Goal: Transaction & Acquisition: Purchase product/service

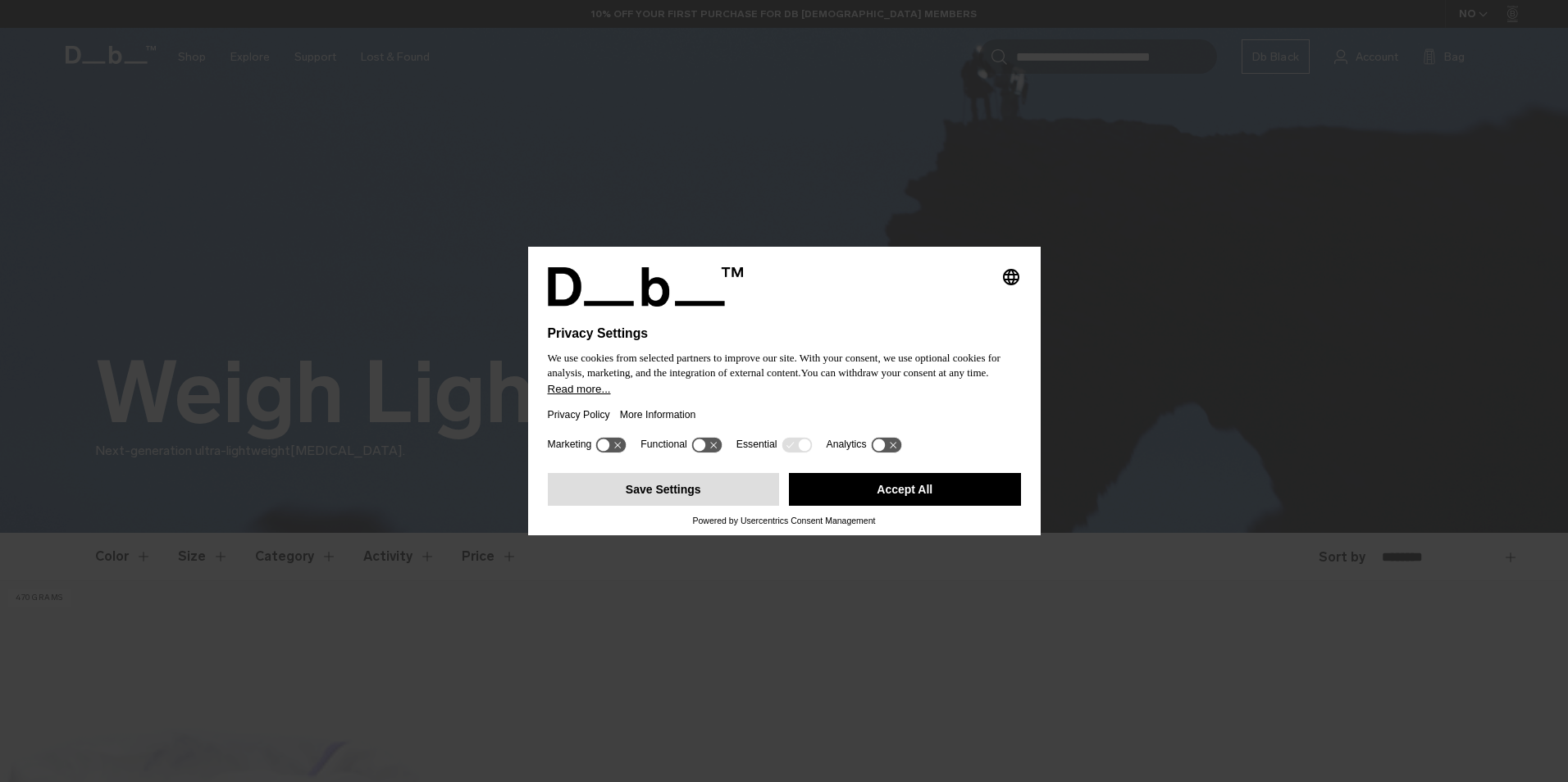
click at [663, 496] on button "Save Settings" at bounding box center [664, 490] width 232 height 33
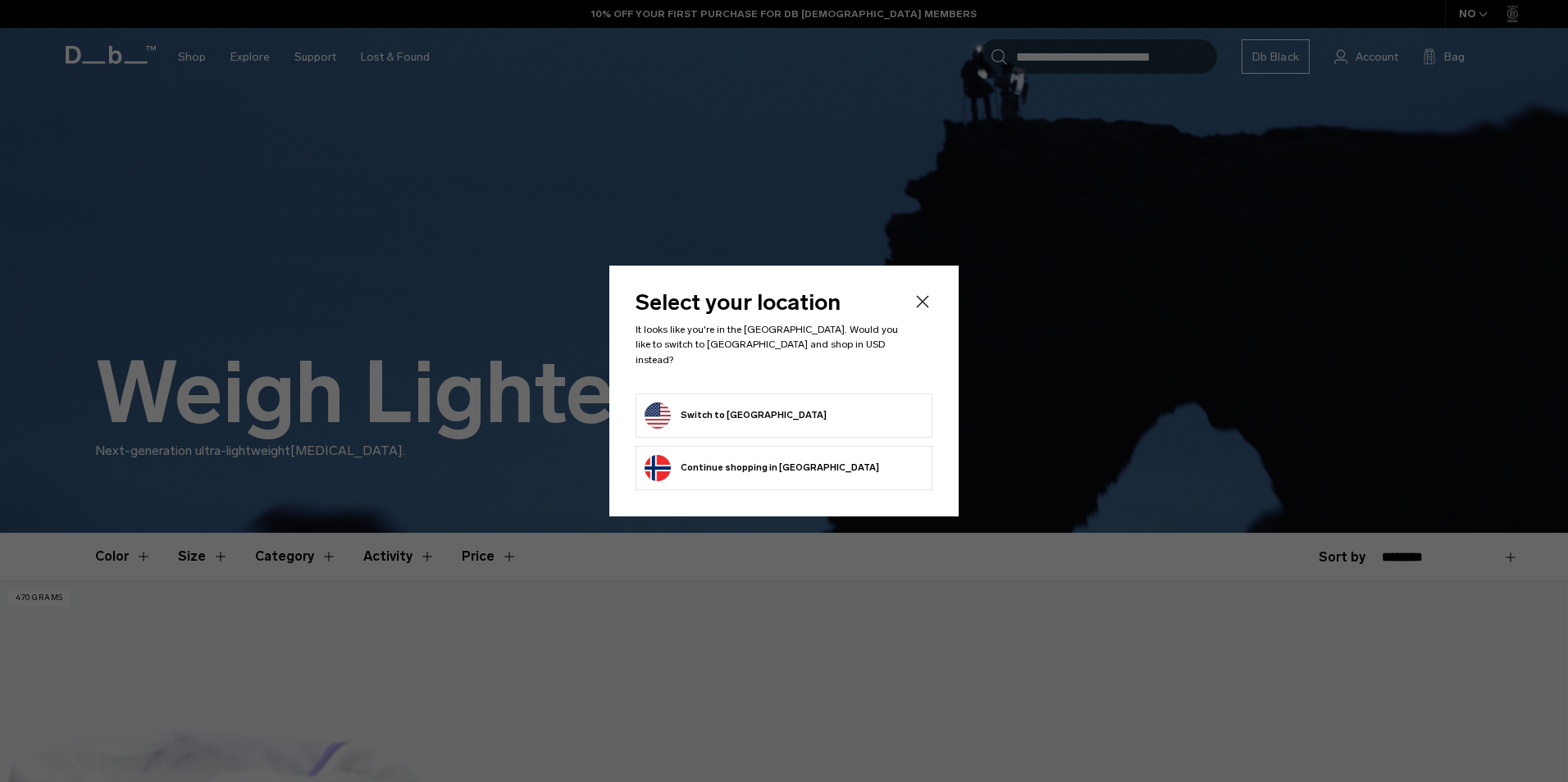
click at [745, 413] on button "Switch to United States" at bounding box center [736, 416] width 182 height 26
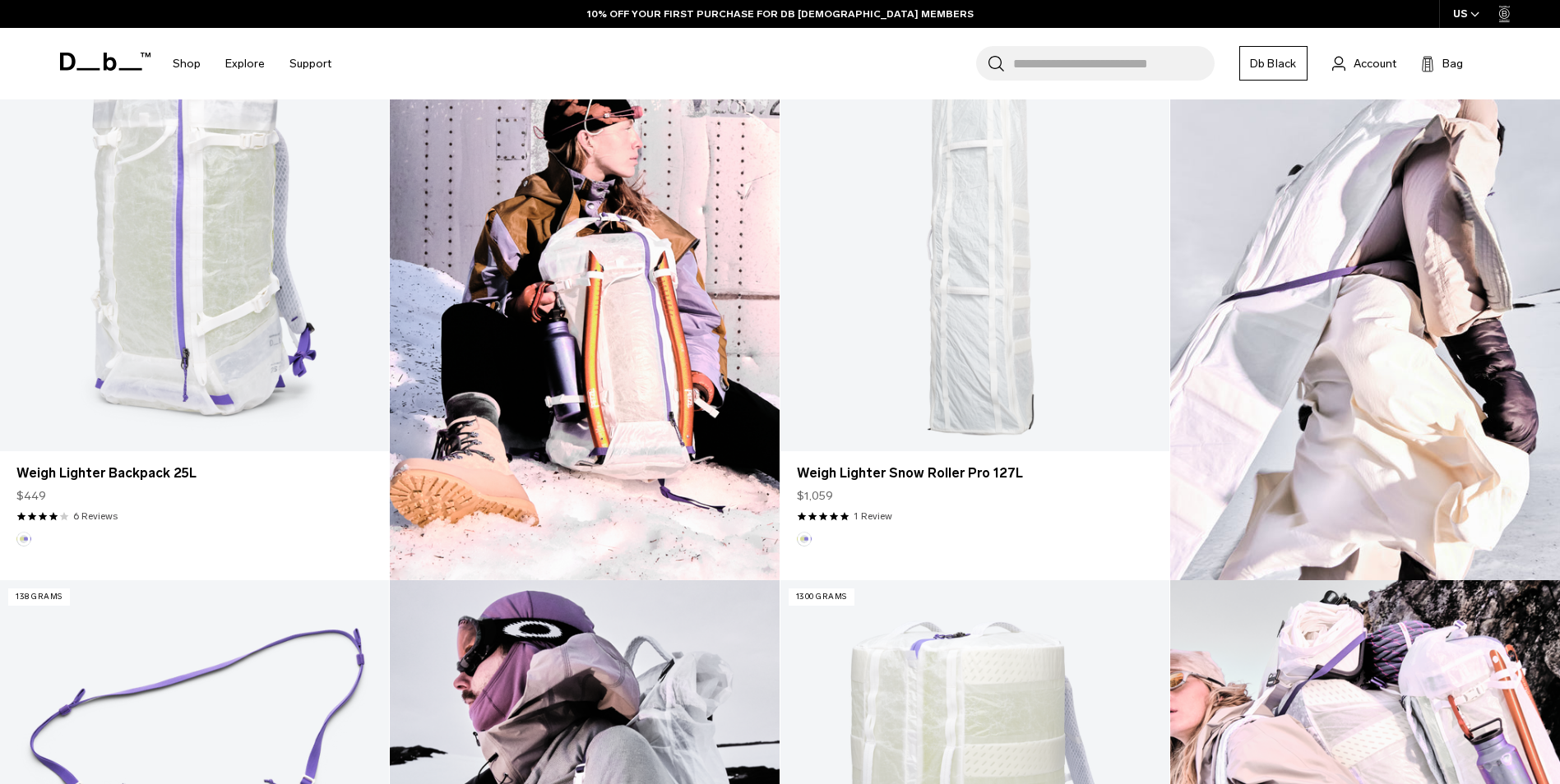
scroll to position [1069, 0]
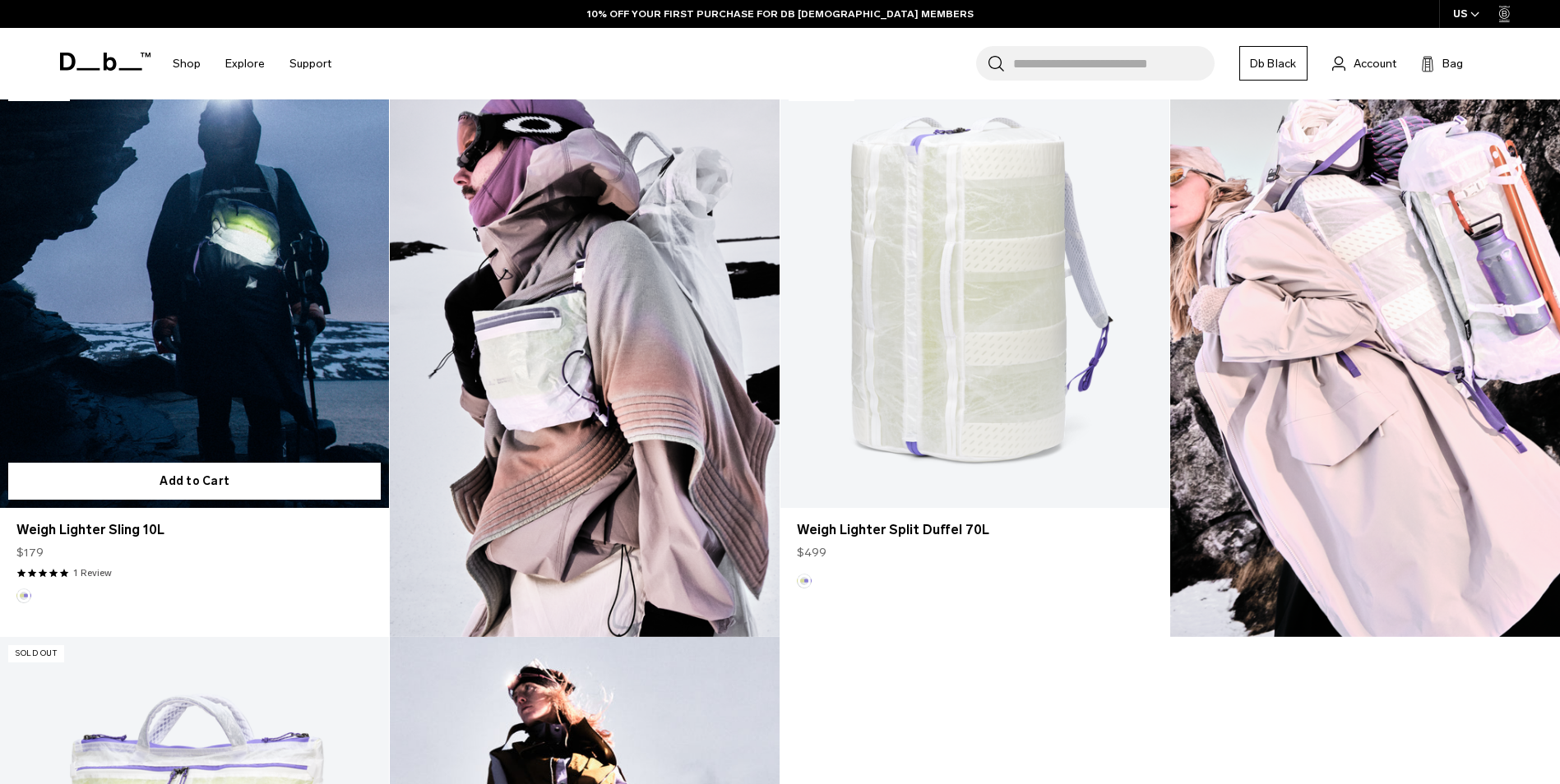
click at [232, 424] on link "Weigh Lighter Sling 10L" at bounding box center [194, 292] width 389 height 433
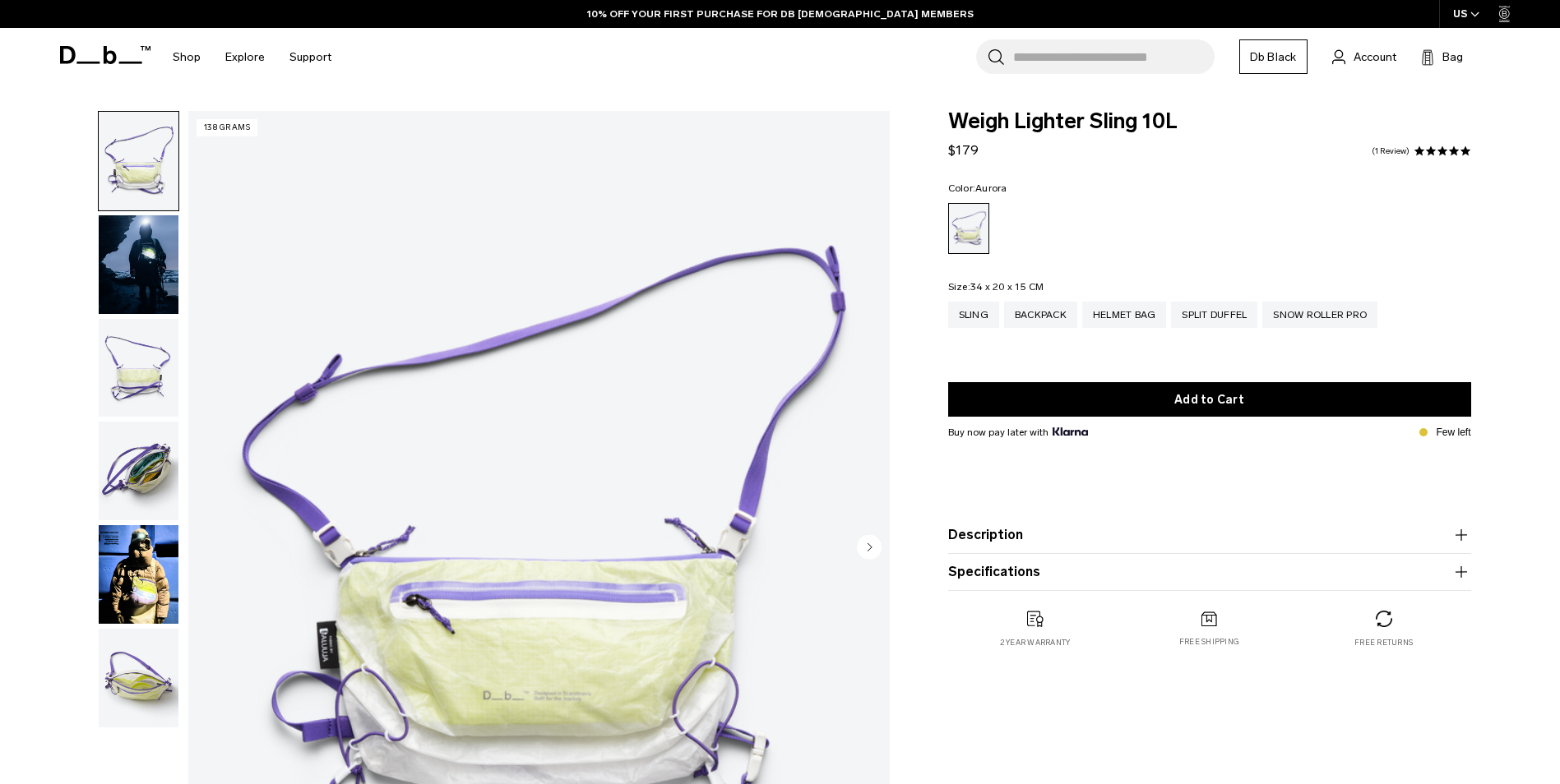
click at [126, 362] on img "button" at bounding box center [138, 369] width 80 height 99
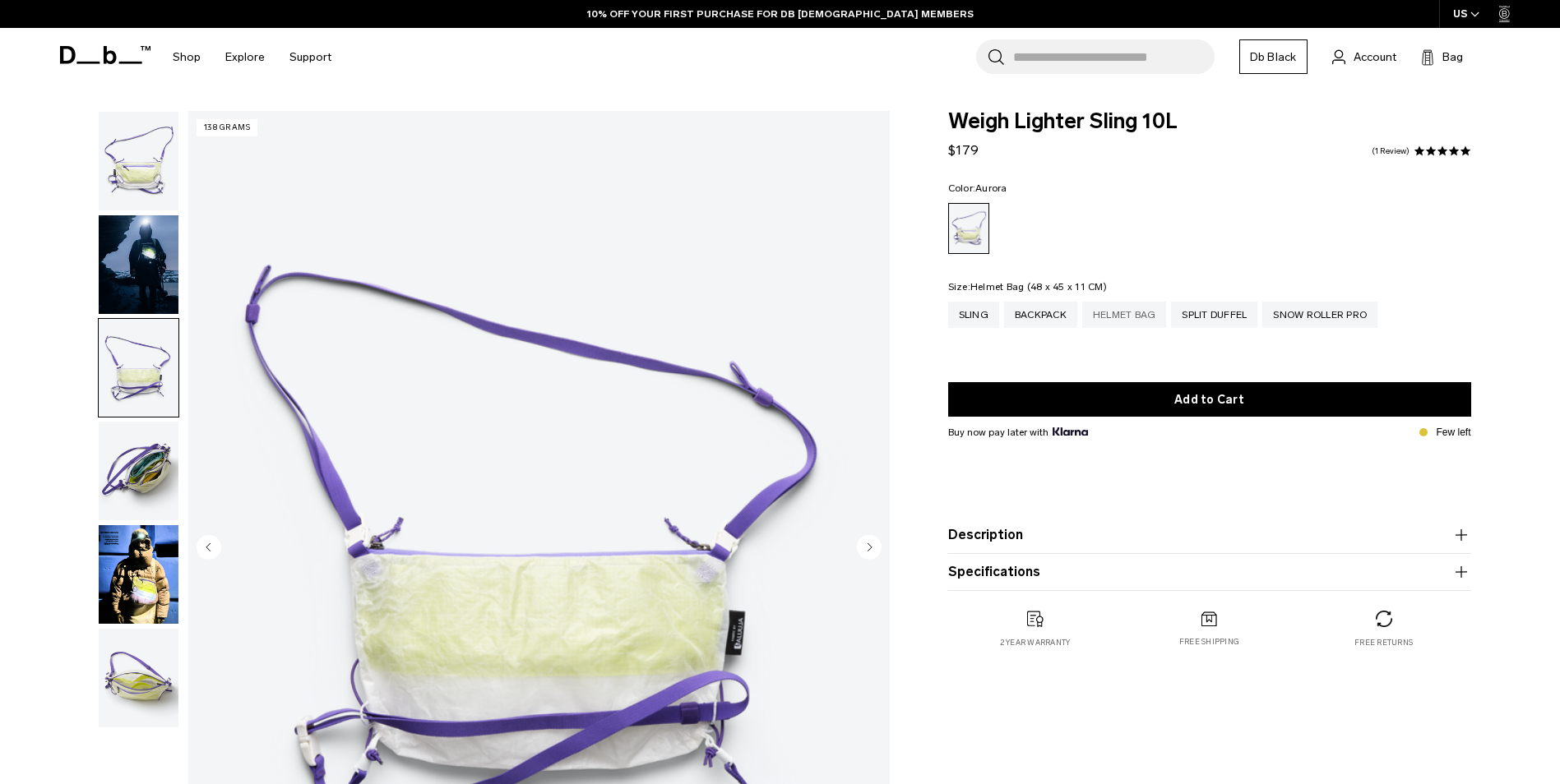
click at [1117, 314] on div "Helmet Bag" at bounding box center [1124, 315] width 85 height 26
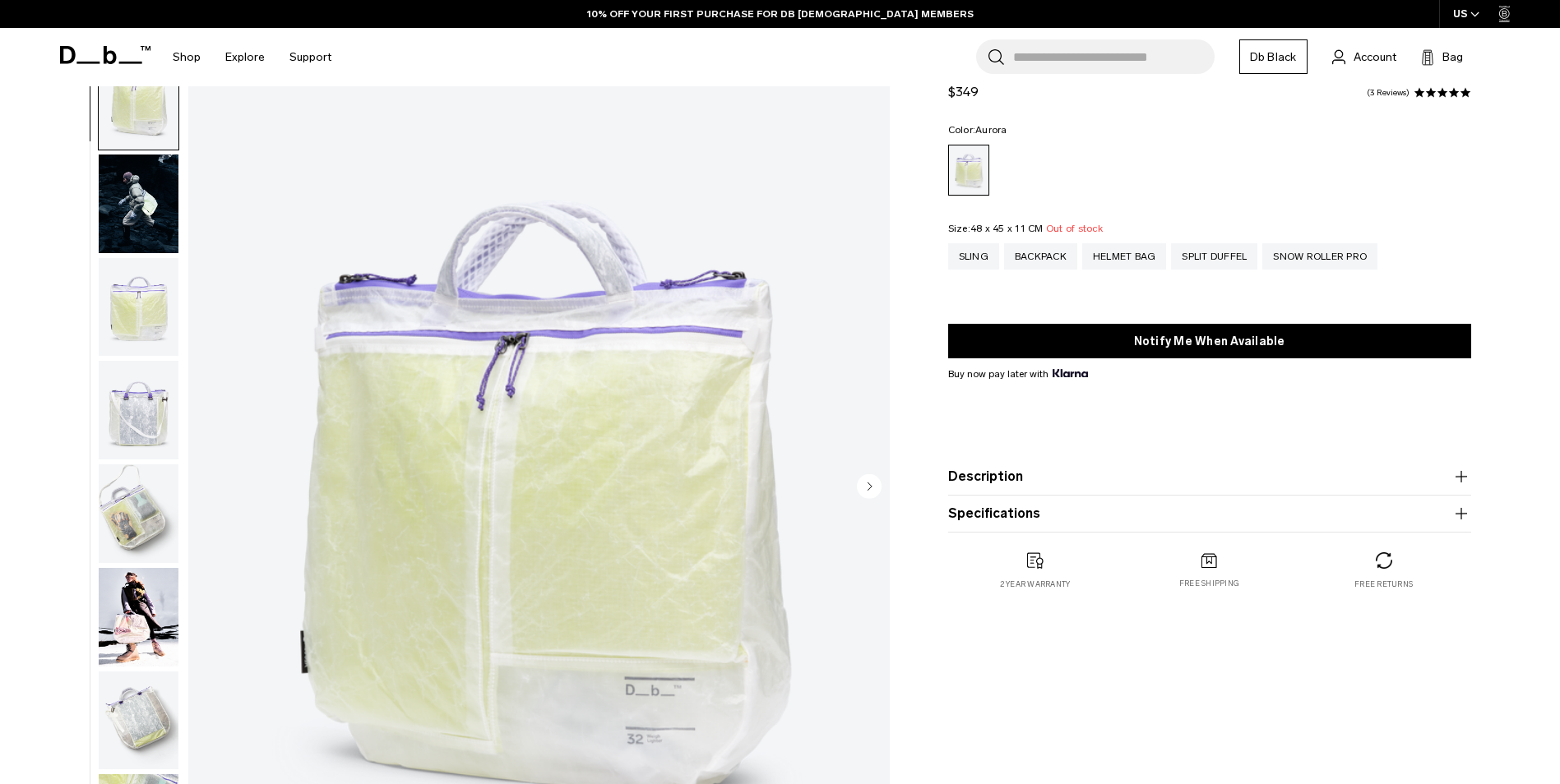
scroll to position [247, 0]
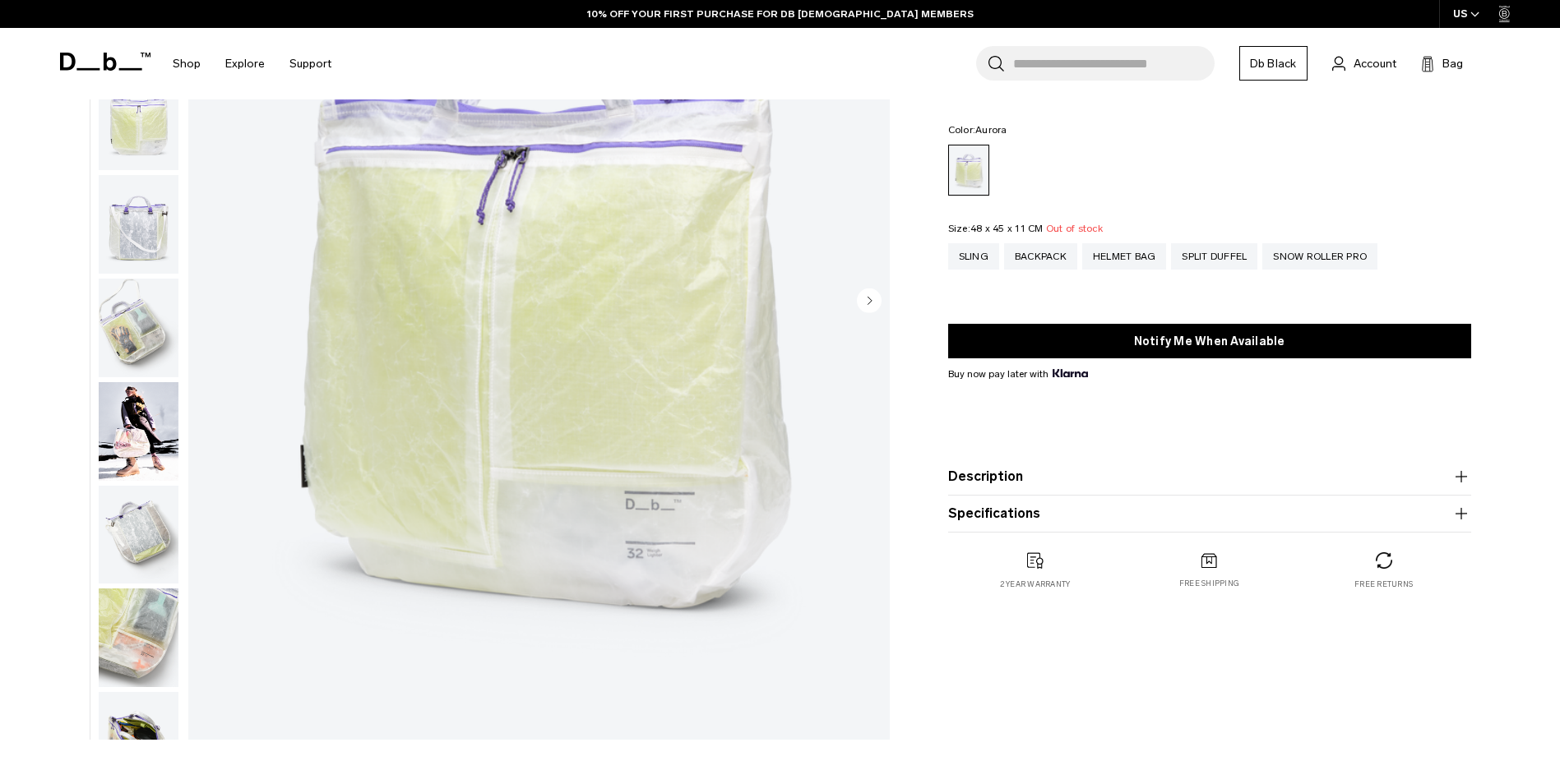
click at [124, 299] on img "button" at bounding box center [138, 328] width 80 height 99
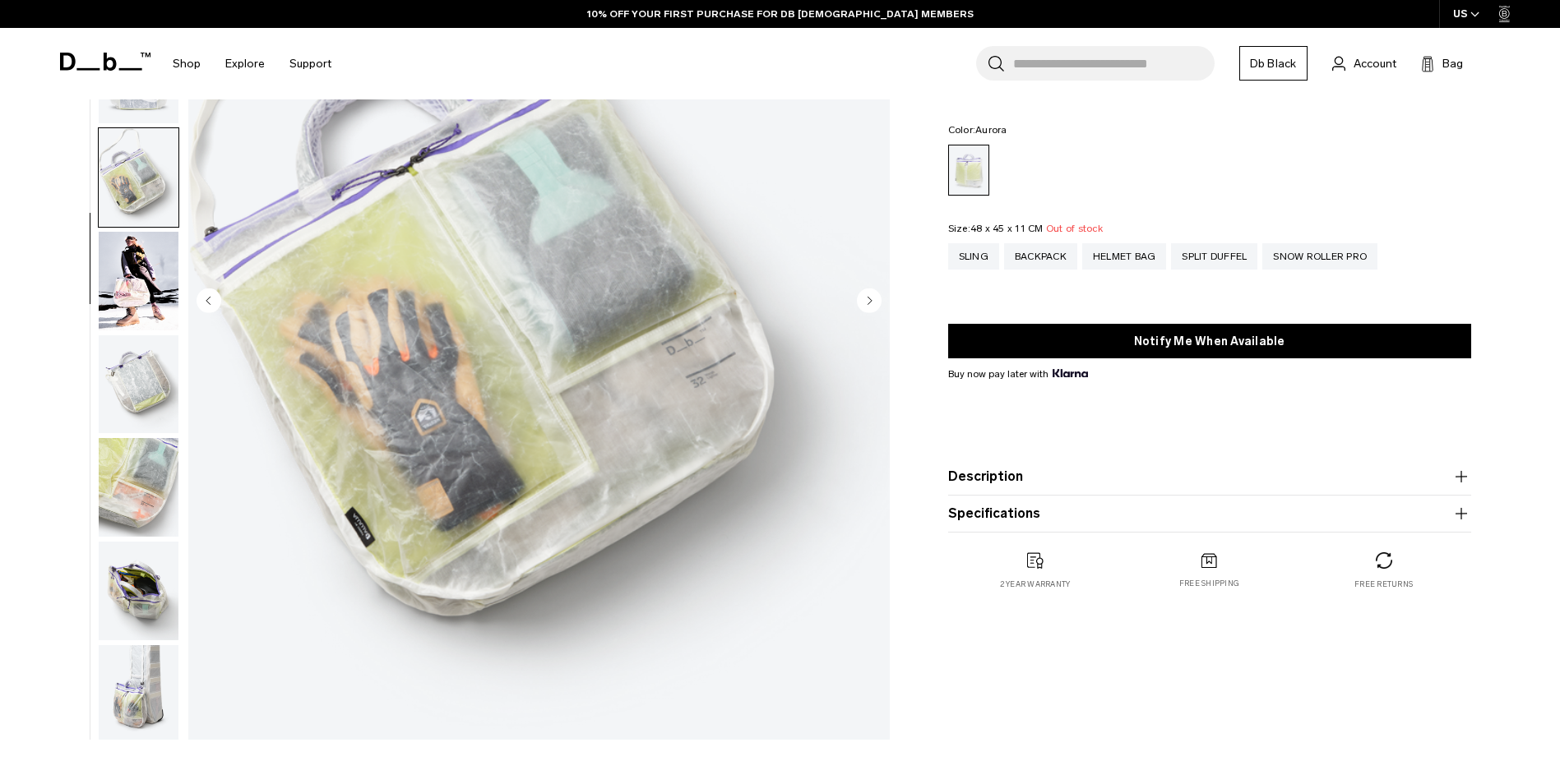
scroll to position [155, 0]
click at [128, 364] on img "button" at bounding box center [138, 380] width 80 height 99
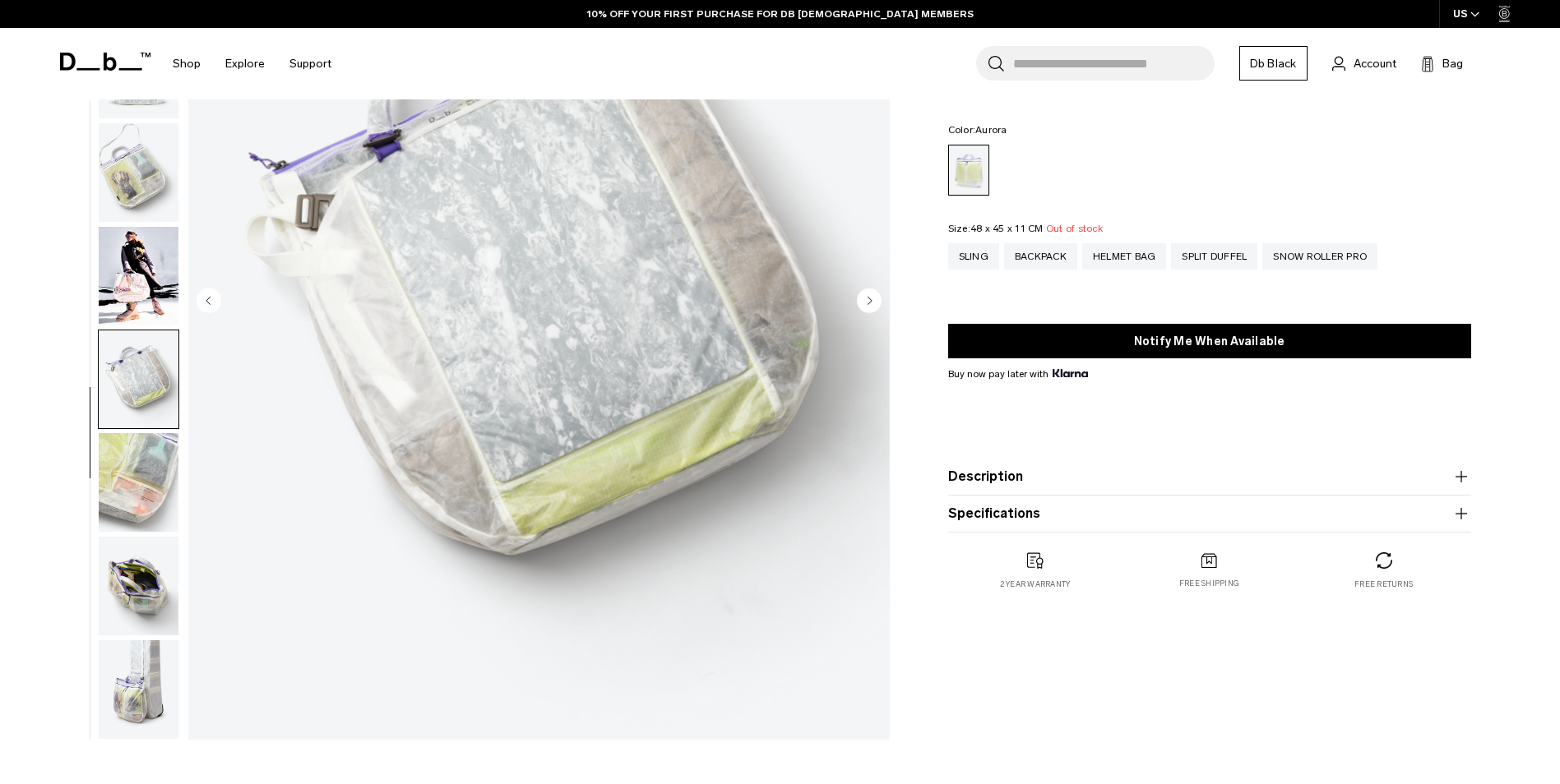
click at [123, 465] on img "button" at bounding box center [138, 483] width 80 height 99
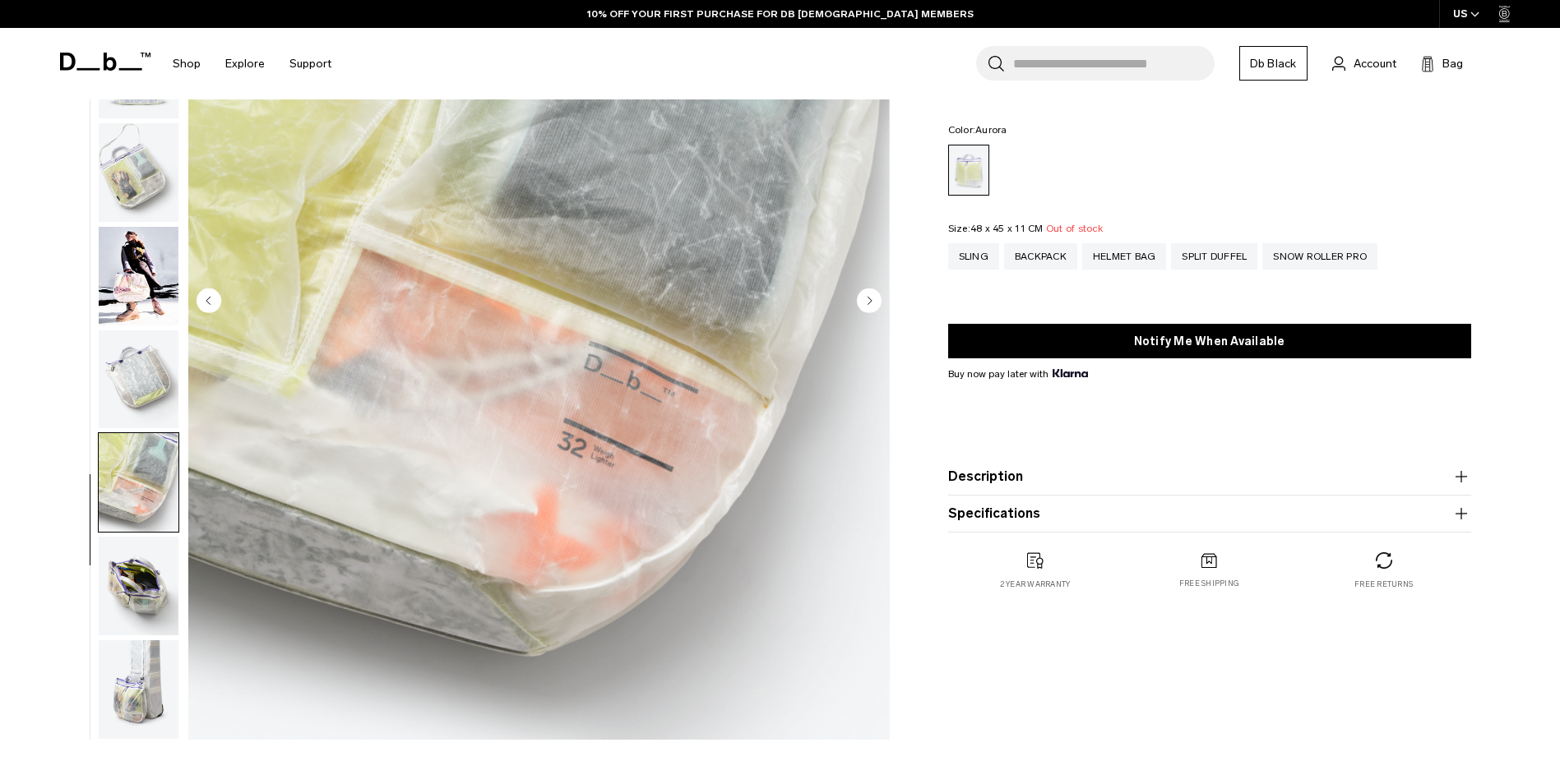
click at [129, 560] on img "button" at bounding box center [138, 587] width 80 height 99
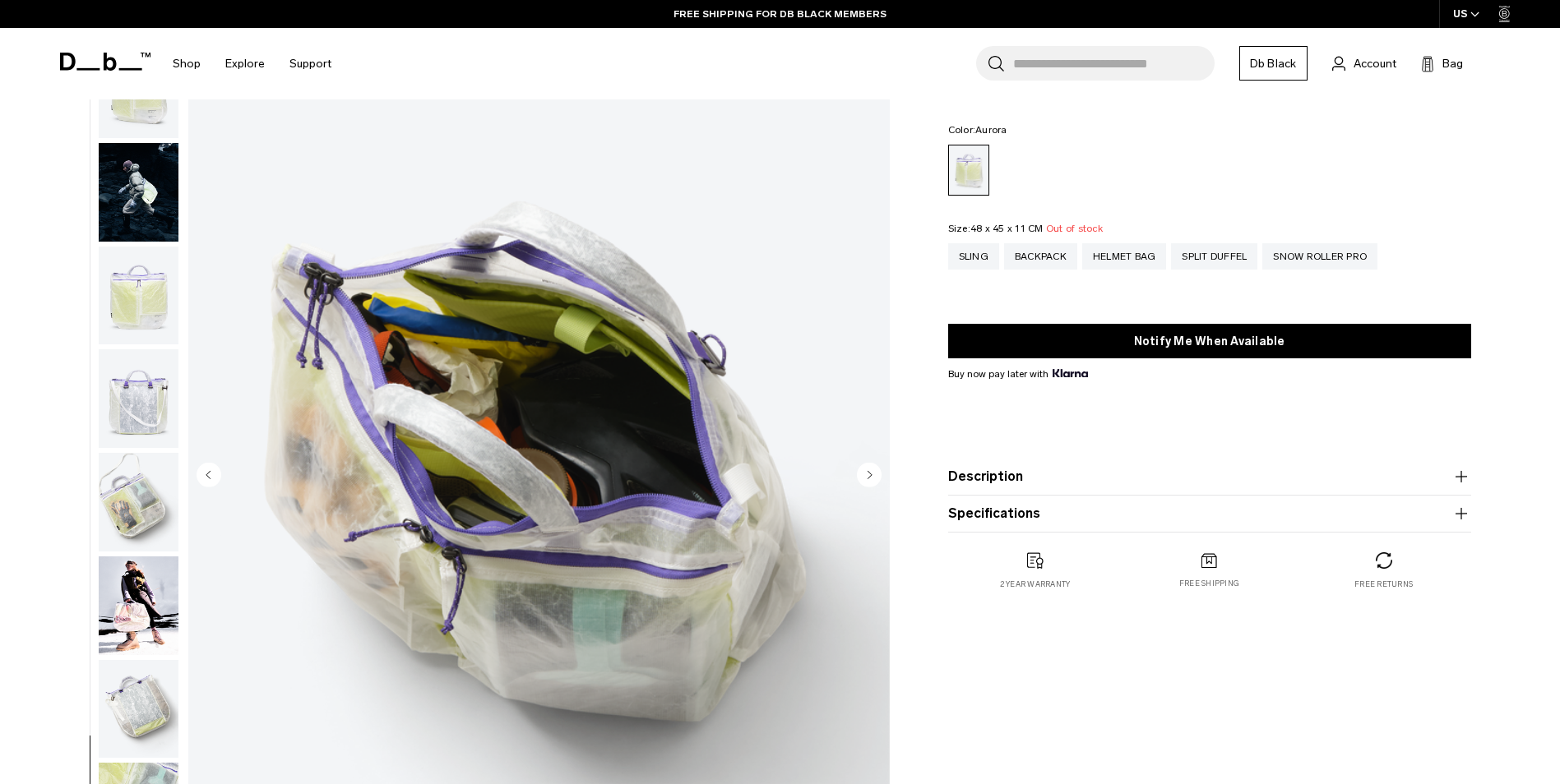
scroll to position [0, 0]
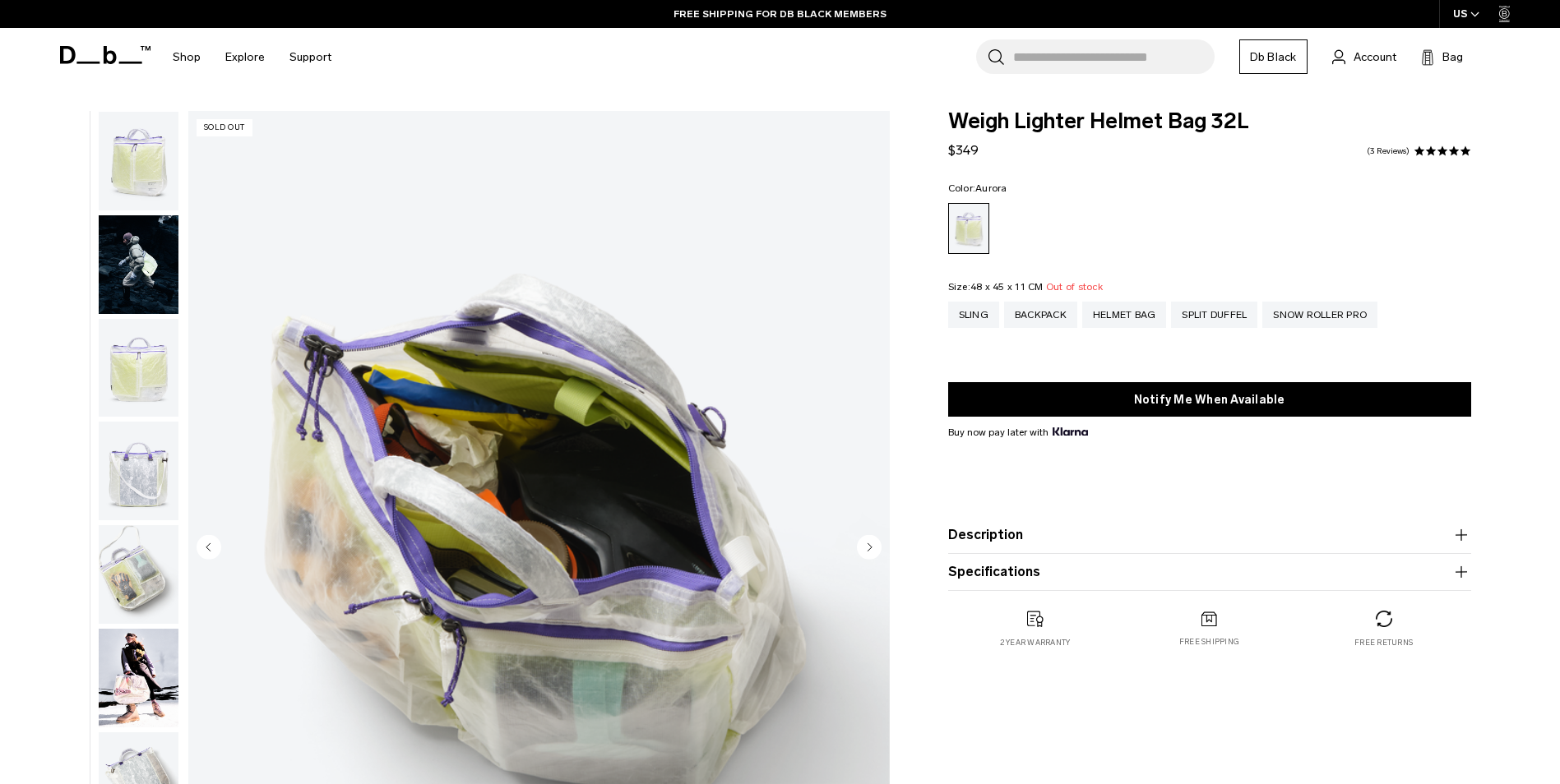
click at [152, 166] on img "button" at bounding box center [138, 161] width 80 height 99
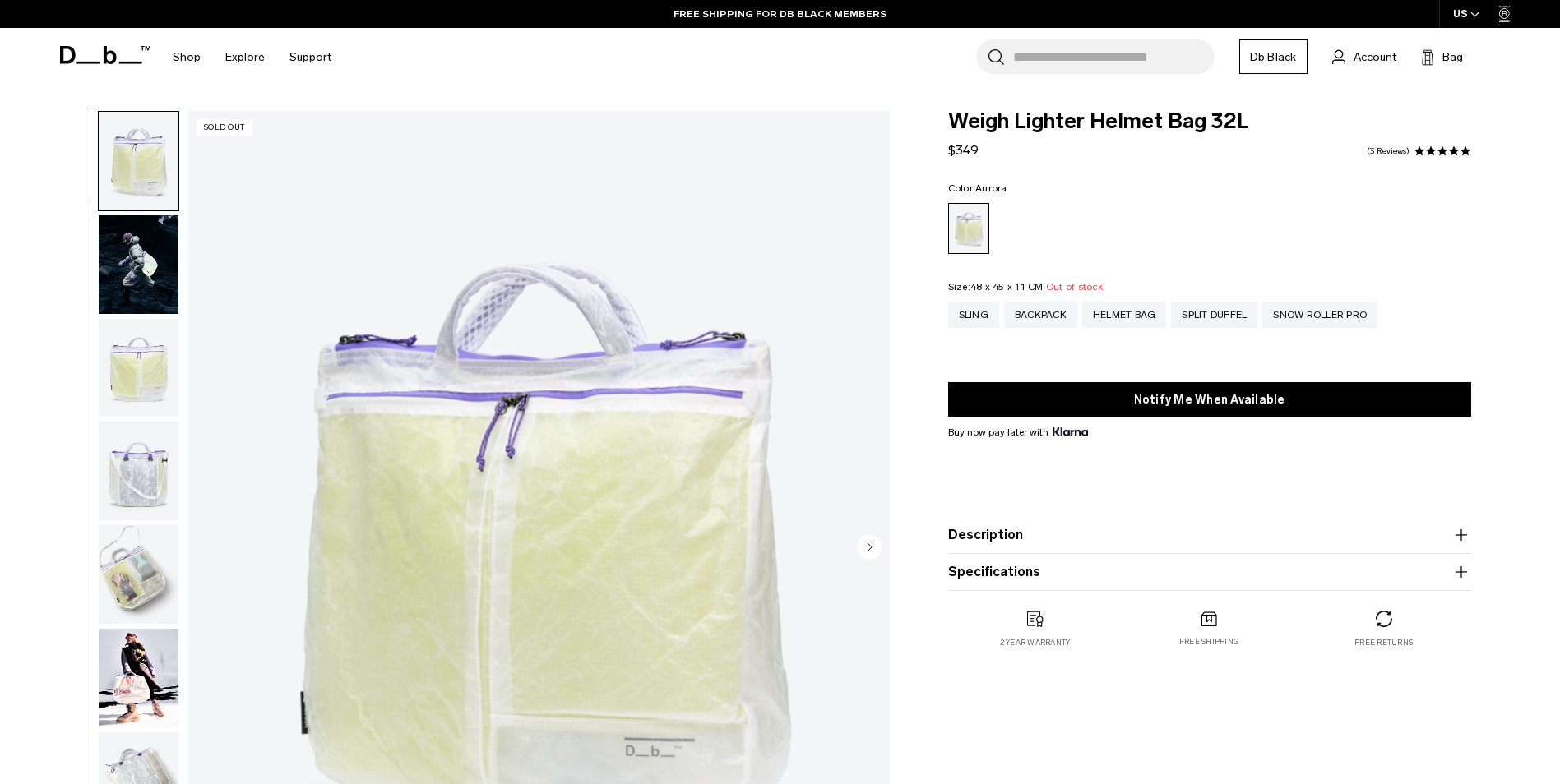
click at [140, 368] on img "button" at bounding box center [138, 369] width 80 height 99
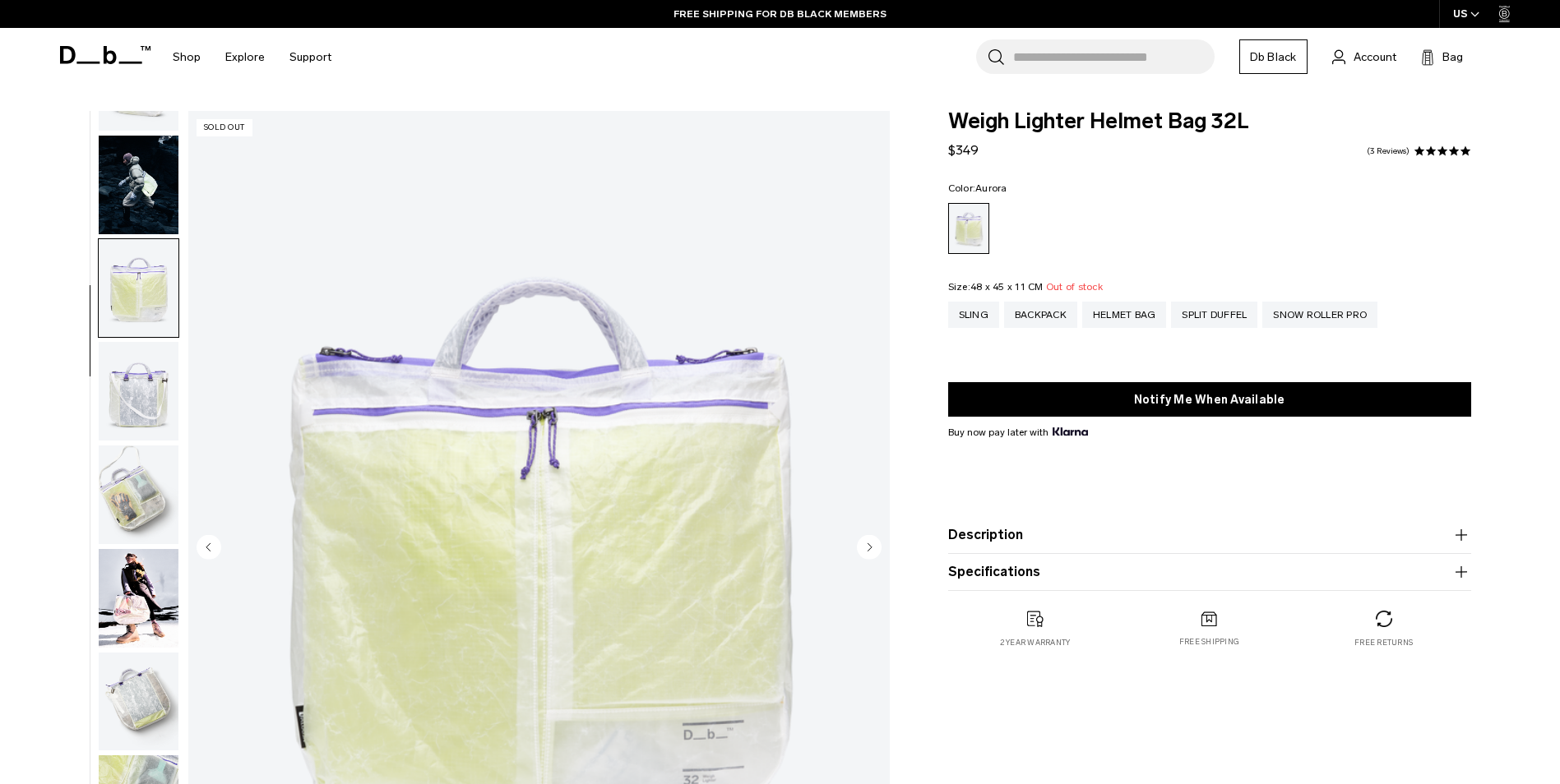
scroll to position [155, 0]
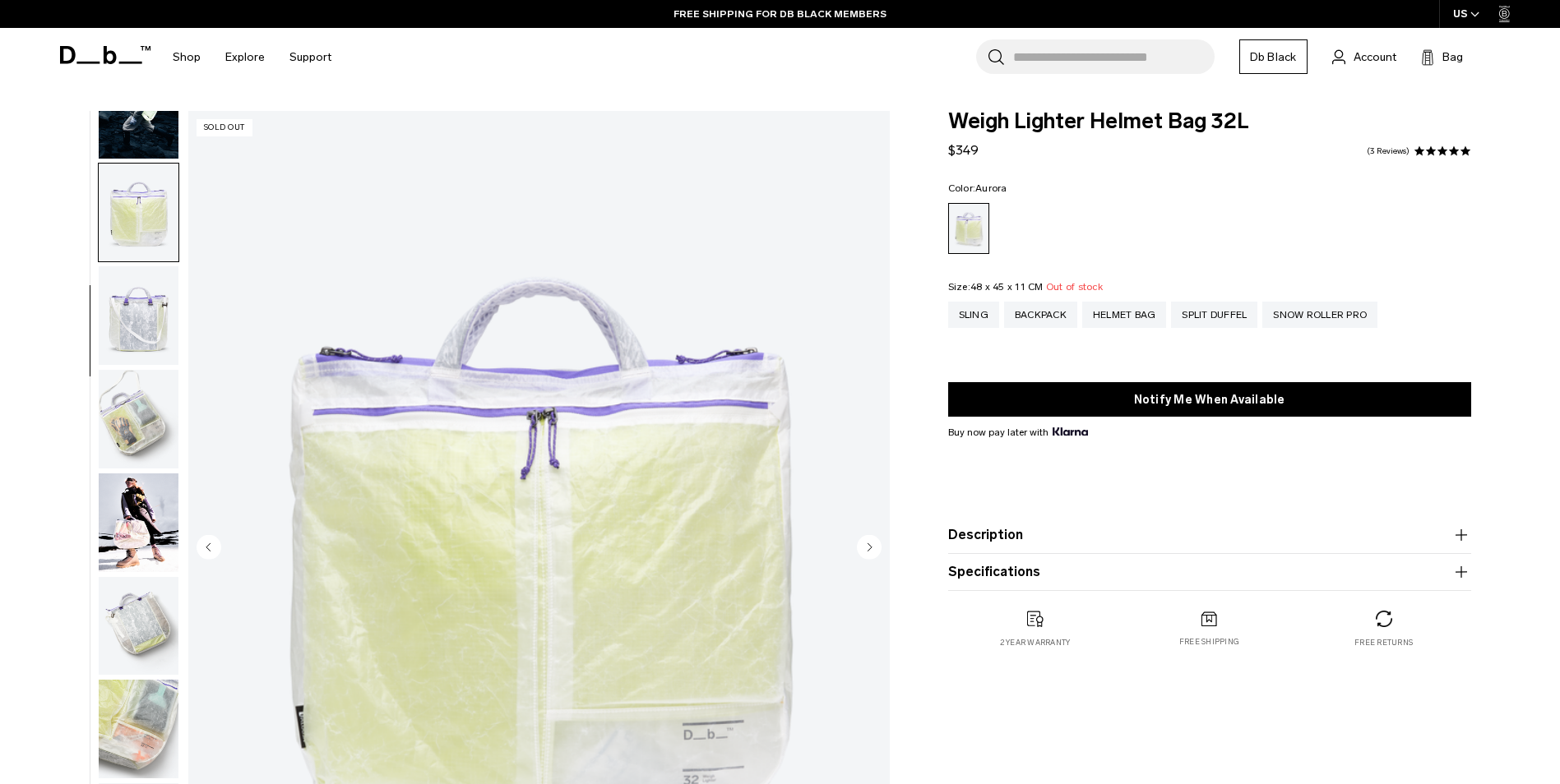
click at [139, 339] on img "button" at bounding box center [138, 316] width 80 height 99
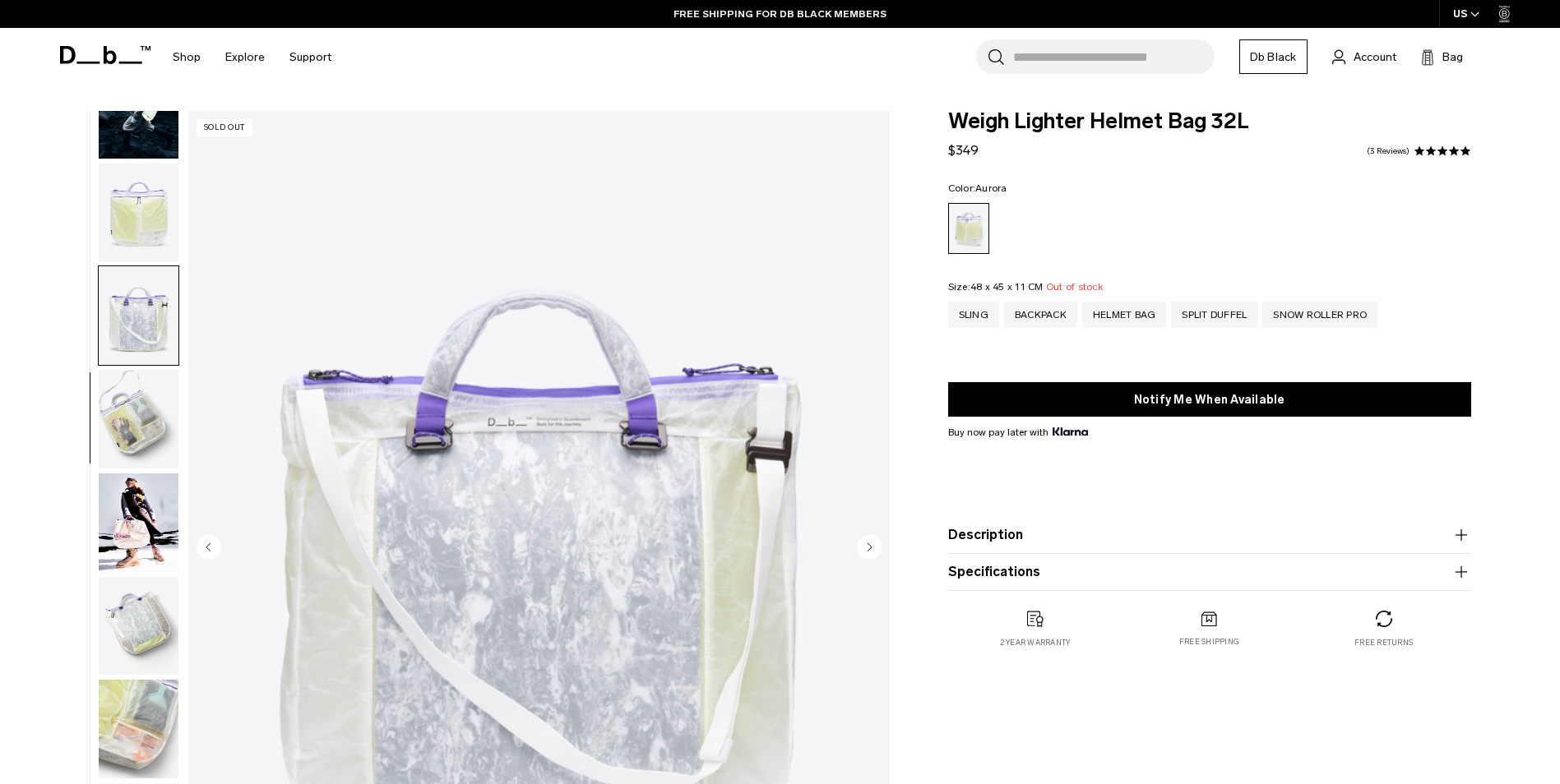
click at [115, 517] on img "button" at bounding box center [138, 523] width 80 height 99
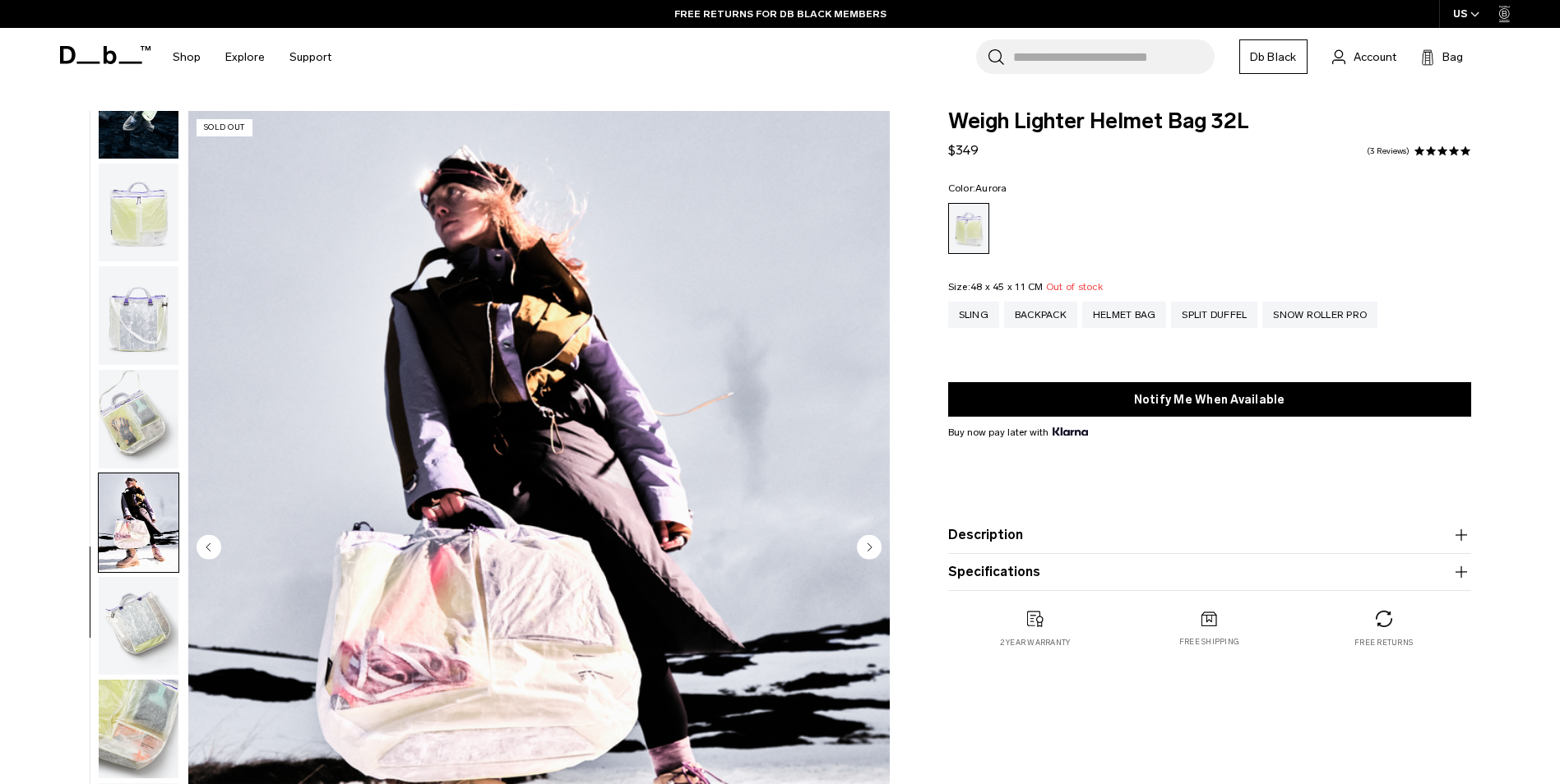
click at [147, 401] on img "button" at bounding box center [138, 420] width 80 height 99
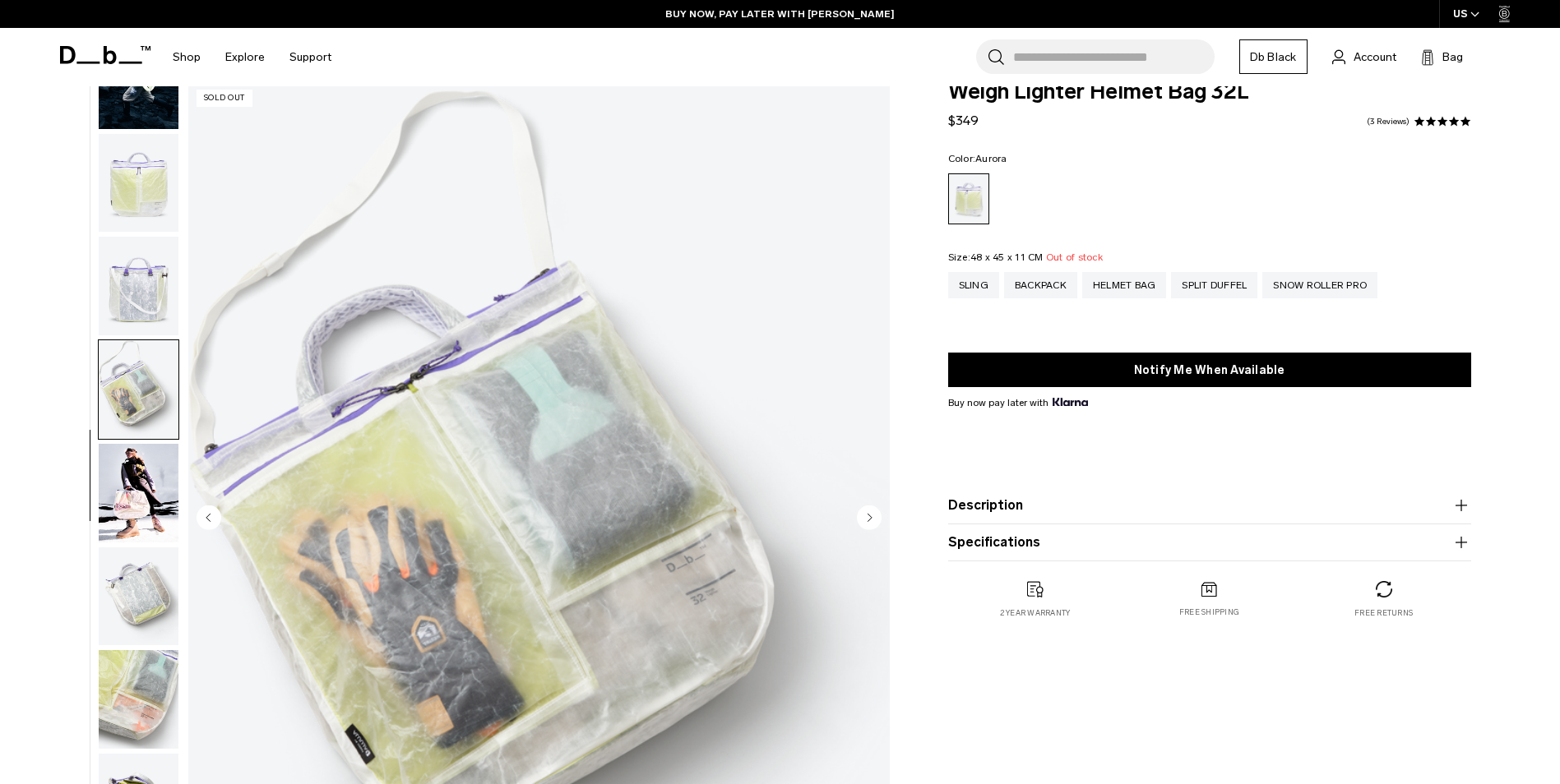
scroll to position [0, 0]
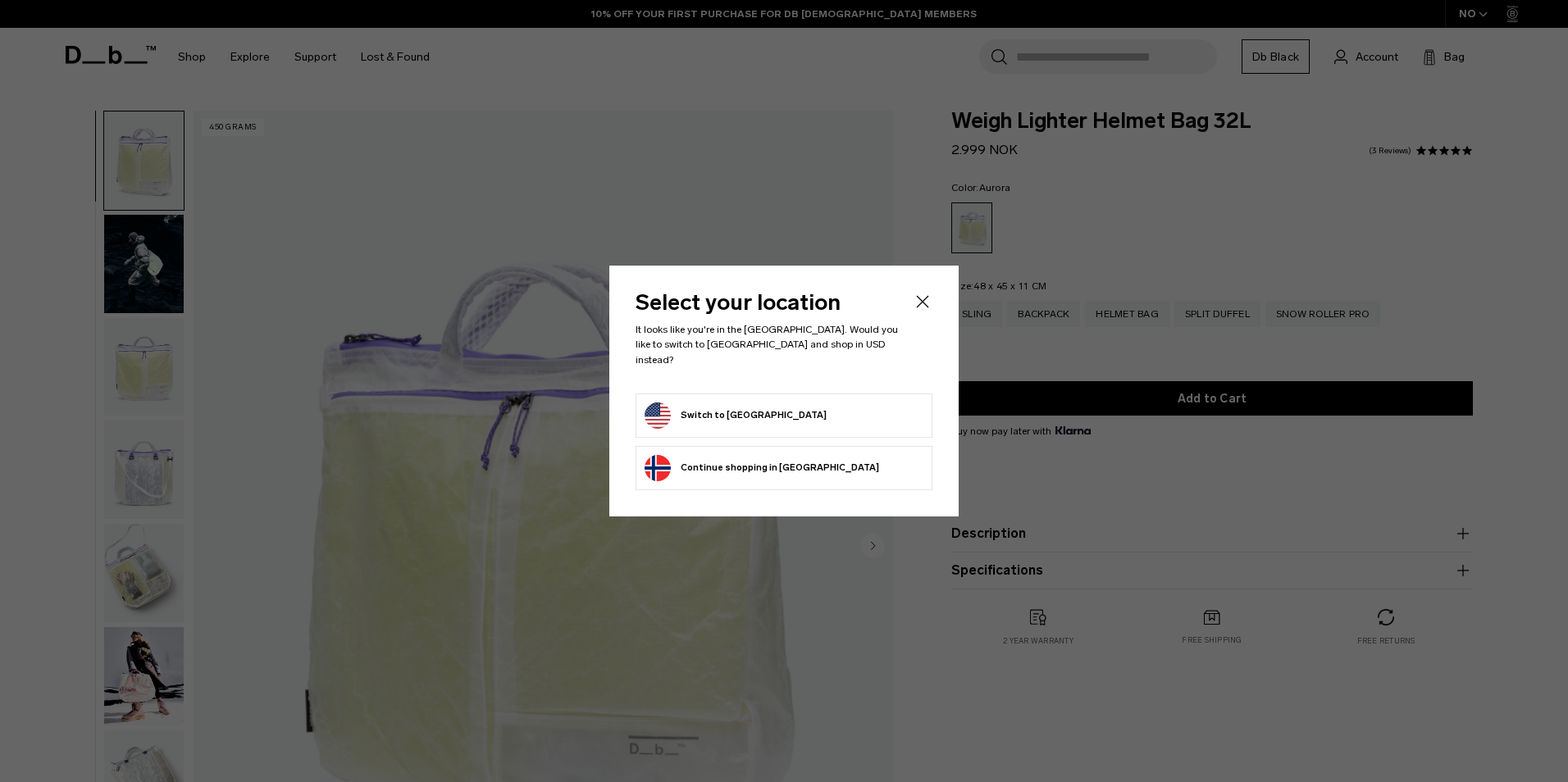
click at [921, 307] on icon "Close" at bounding box center [922, 302] width 20 height 20
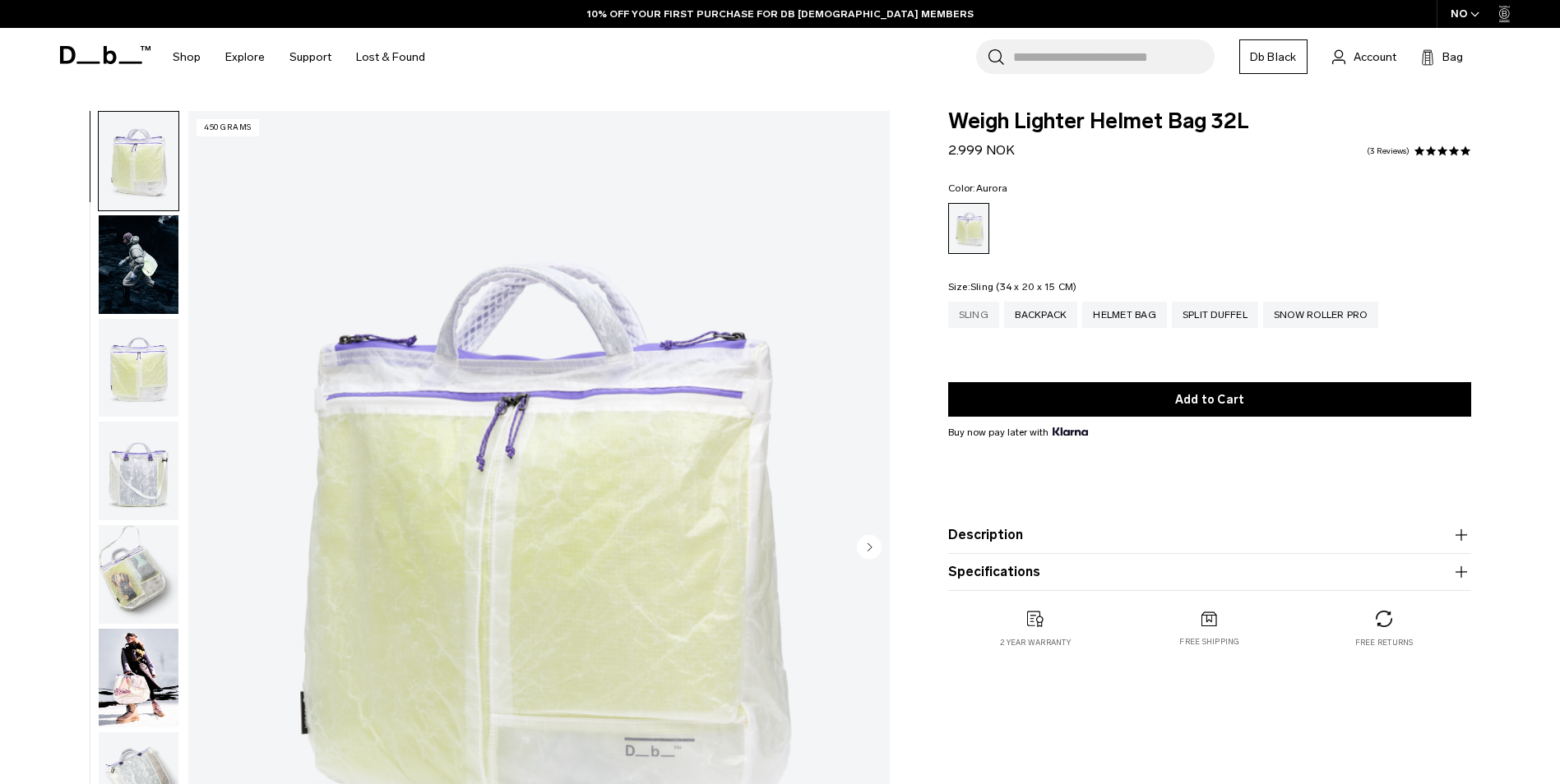
click at [982, 316] on div "Sling" at bounding box center [973, 315] width 51 height 26
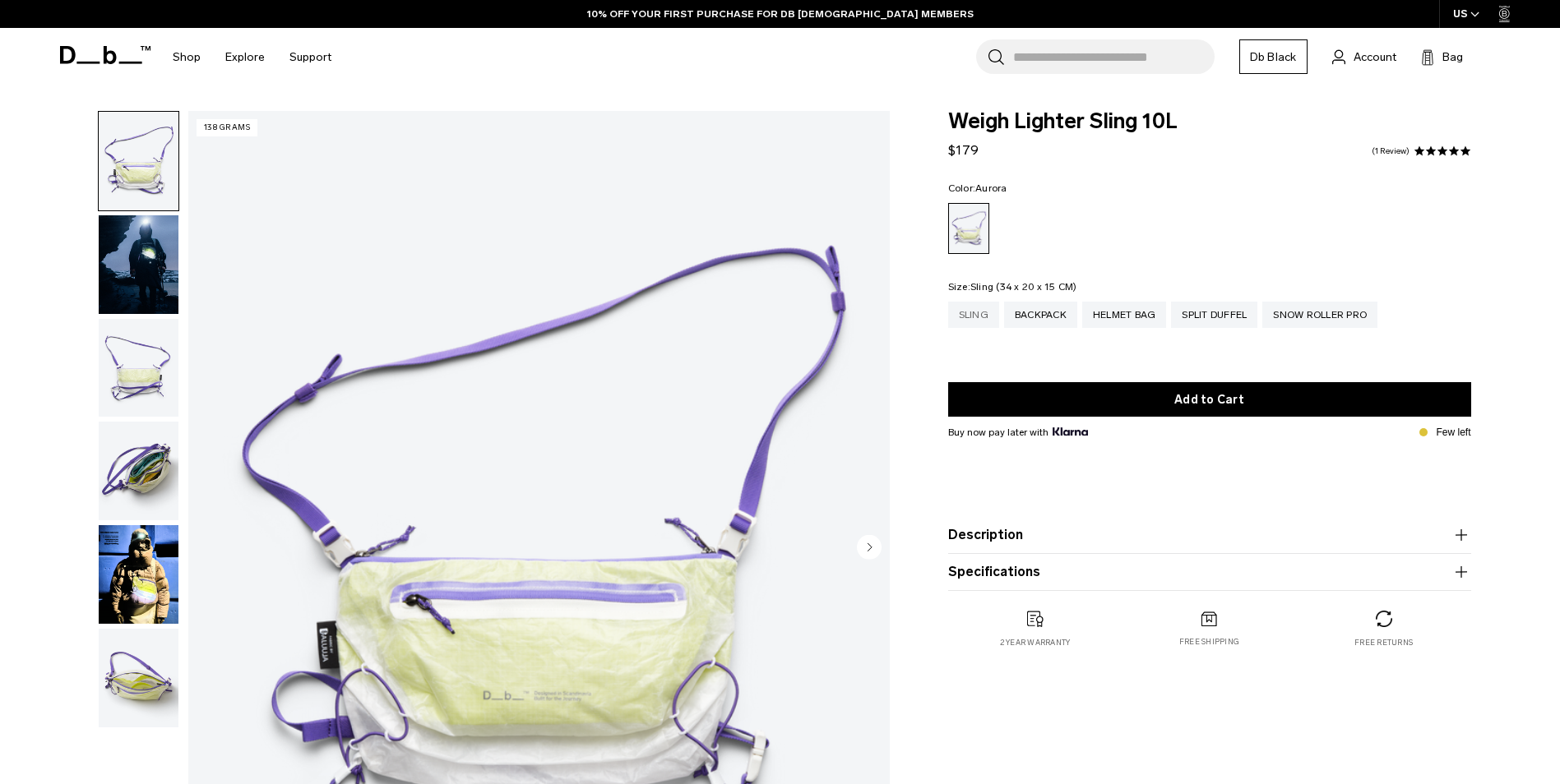
click at [965, 314] on div "Sling" at bounding box center [973, 315] width 51 height 26
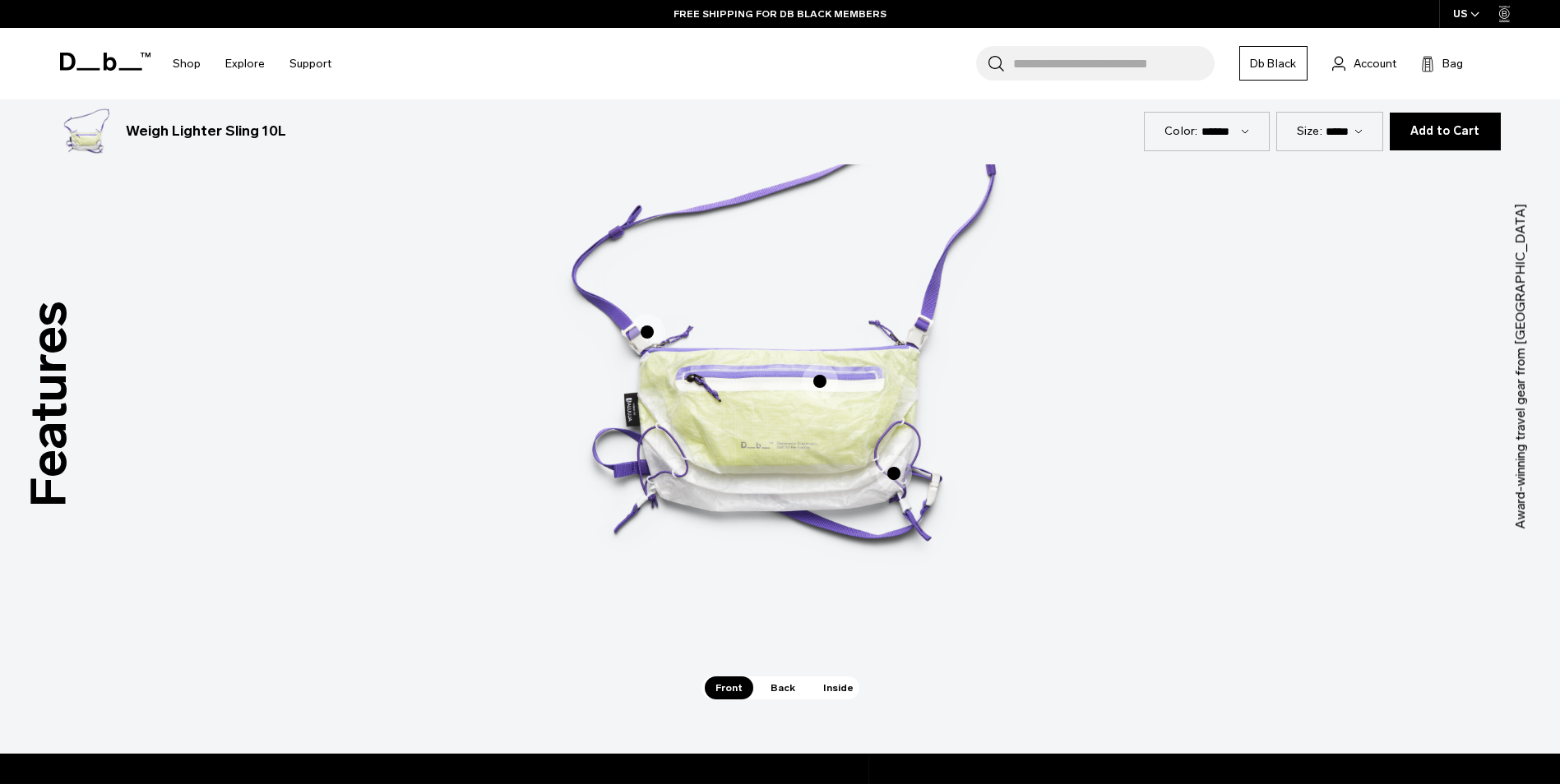
scroll to position [986, 0]
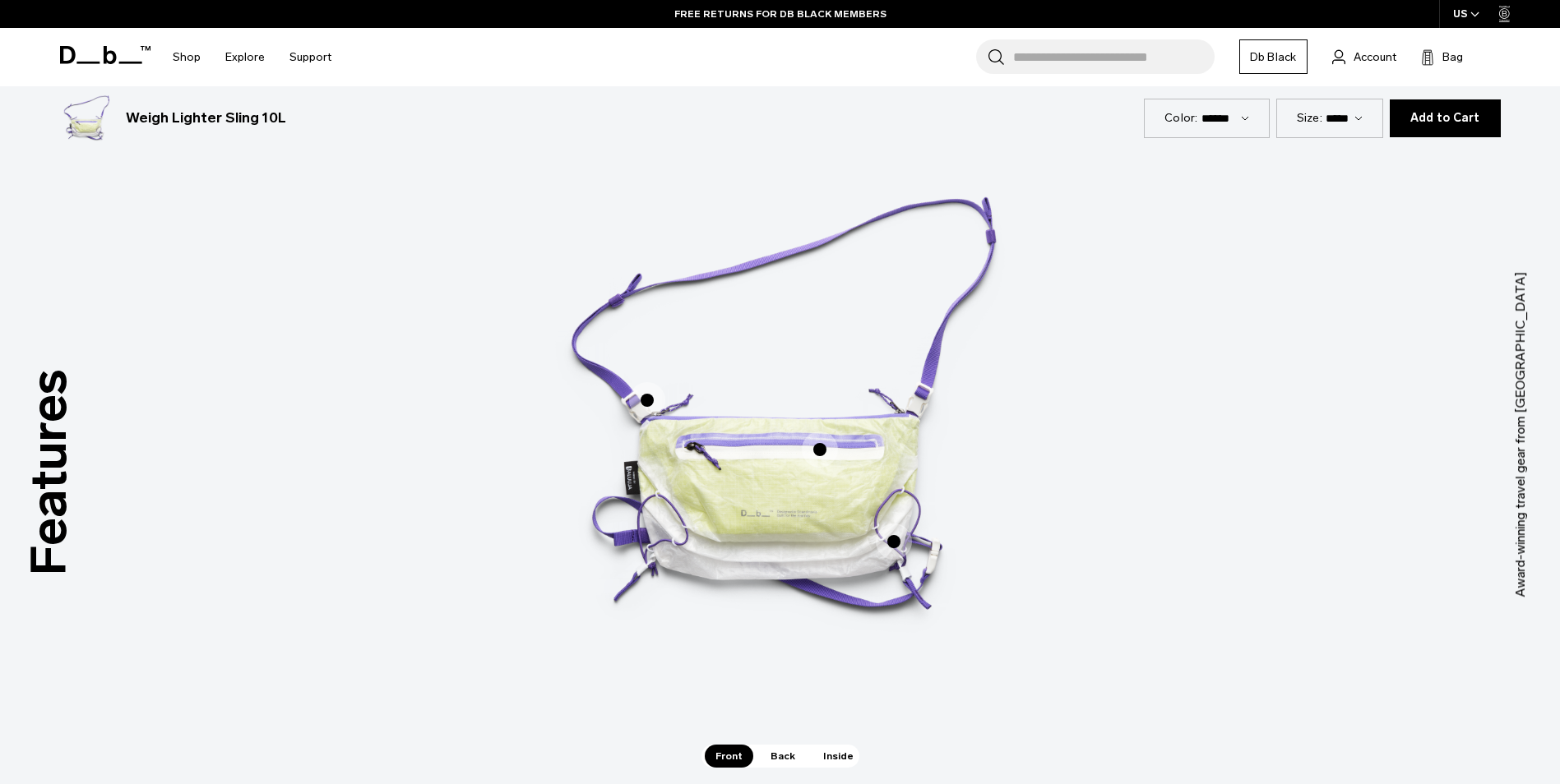
click at [782, 753] on span "Back" at bounding box center [782, 757] width 46 height 23
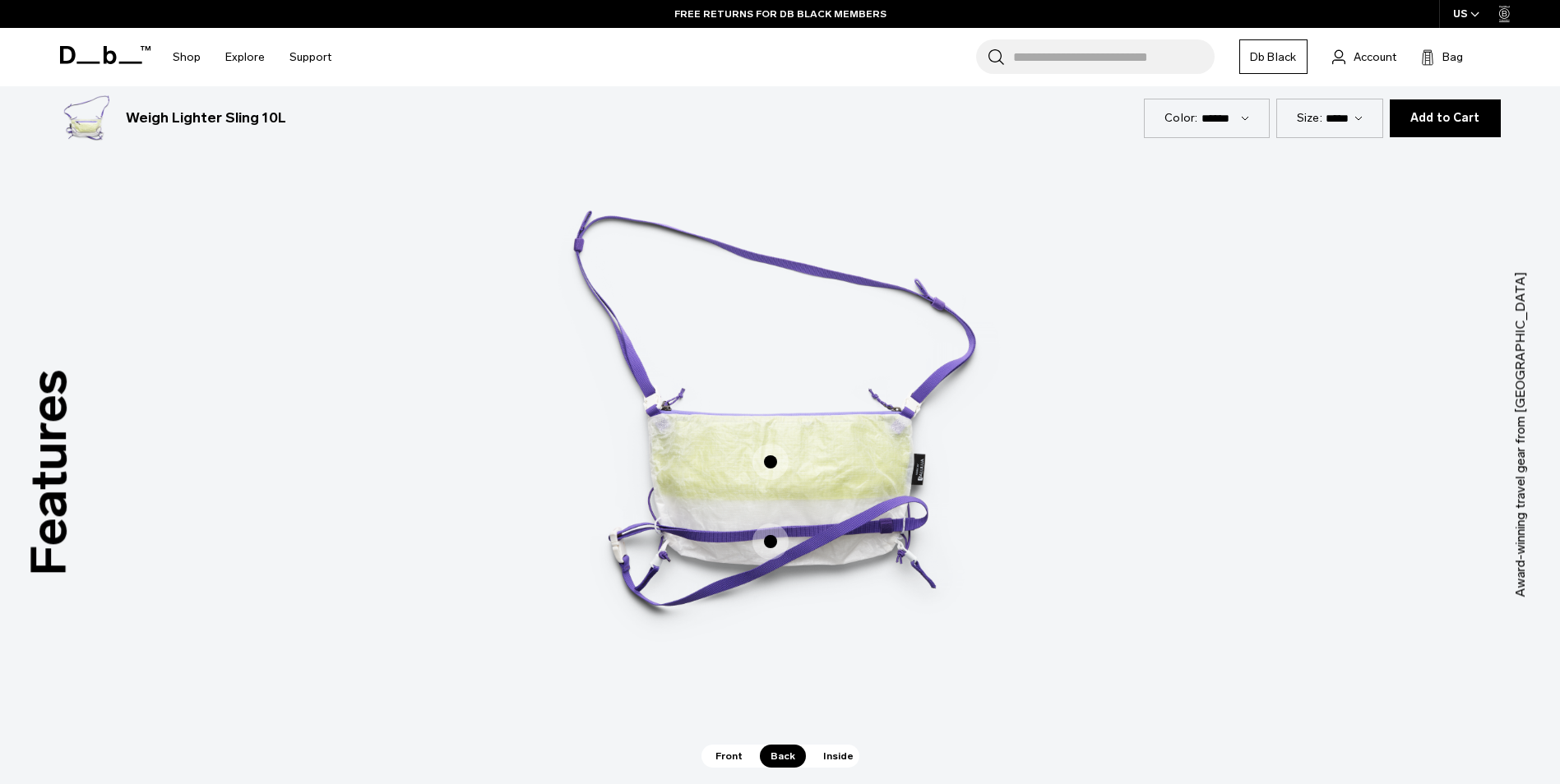
click at [840, 749] on span "Inside" at bounding box center [838, 757] width 52 height 23
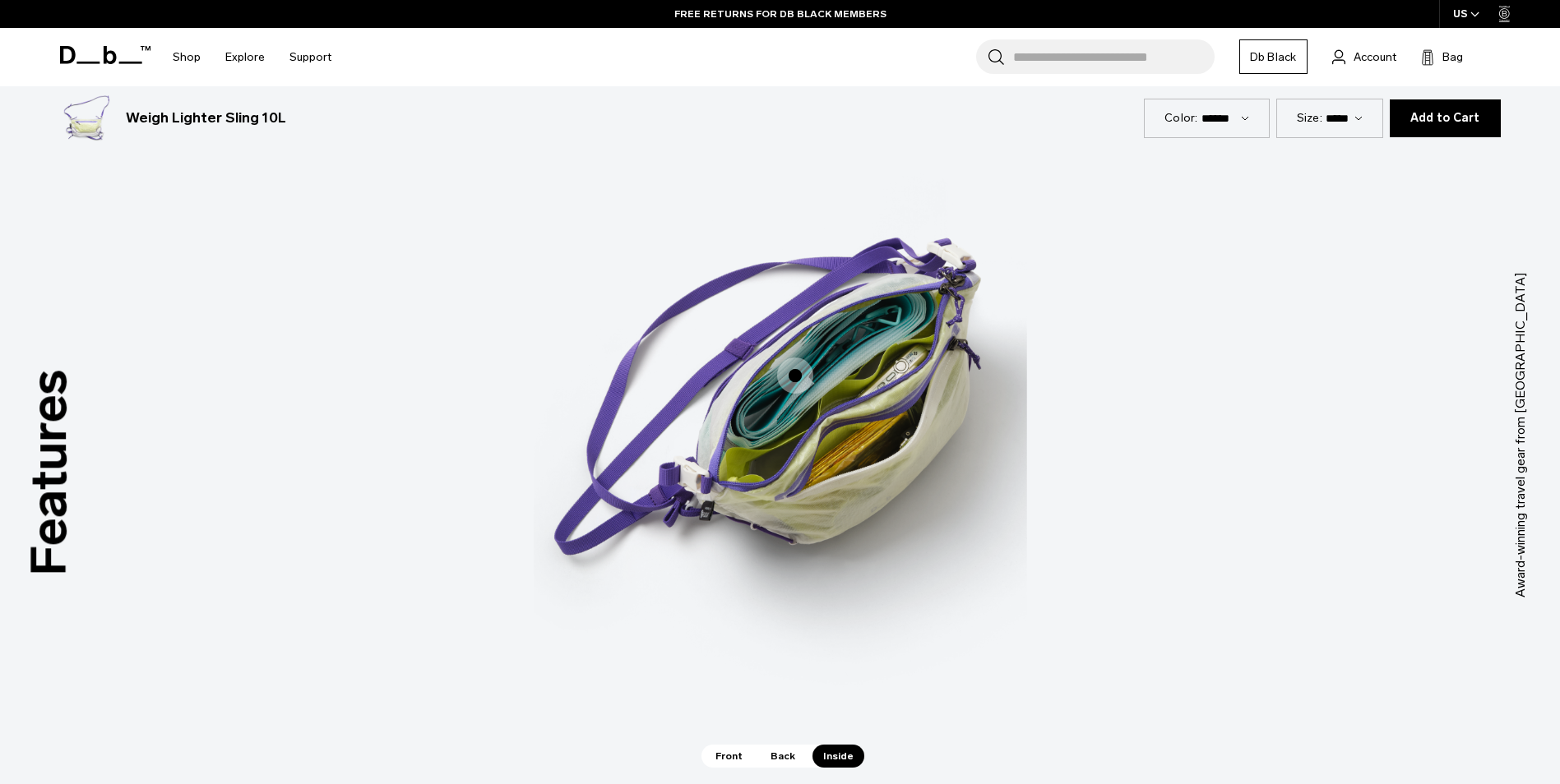
click at [727, 755] on span "Front" at bounding box center [729, 757] width 49 height 23
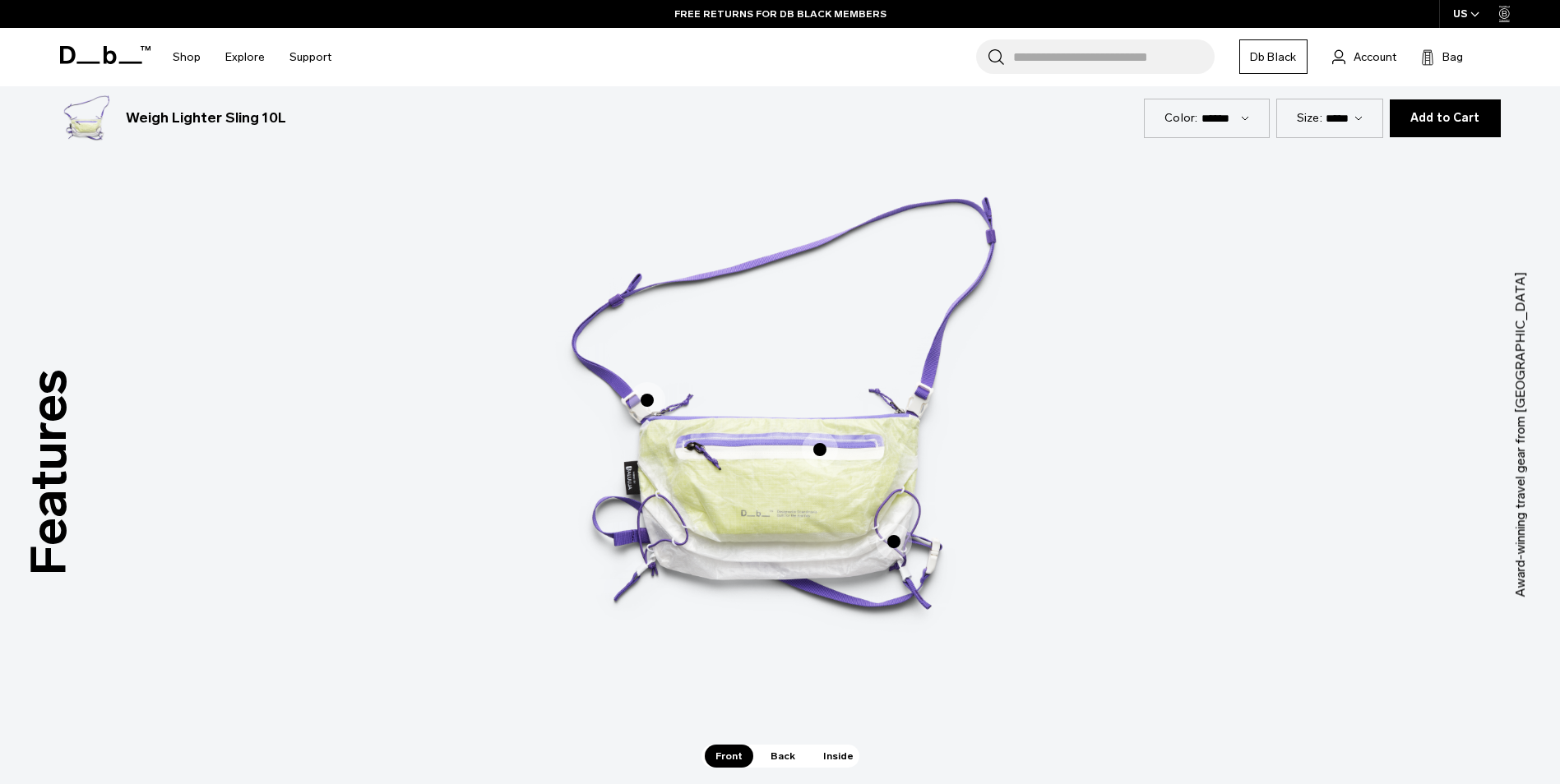
click at [777, 755] on span "Back" at bounding box center [782, 757] width 46 height 23
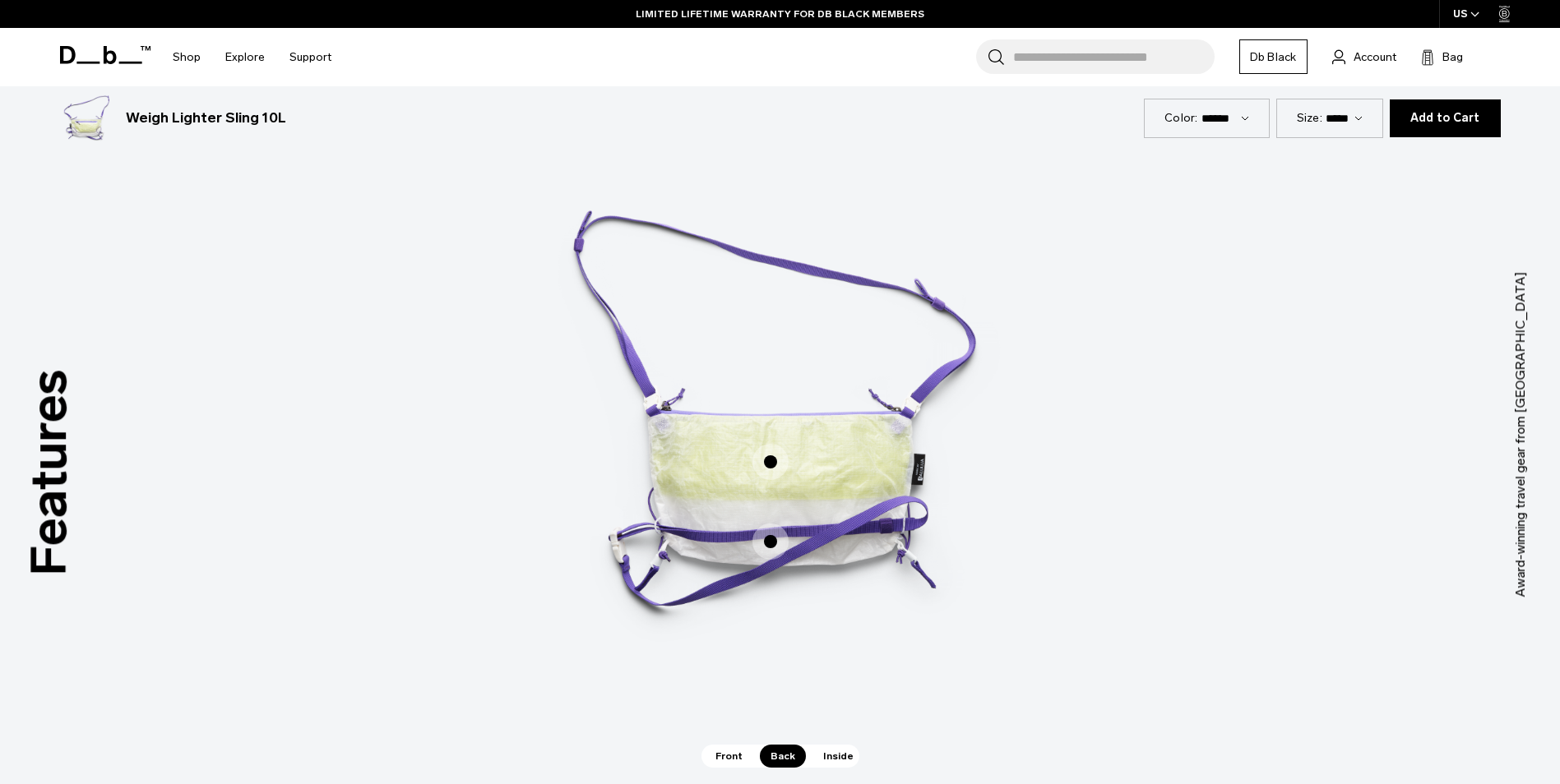
click at [849, 753] on span "Inside" at bounding box center [838, 757] width 52 height 23
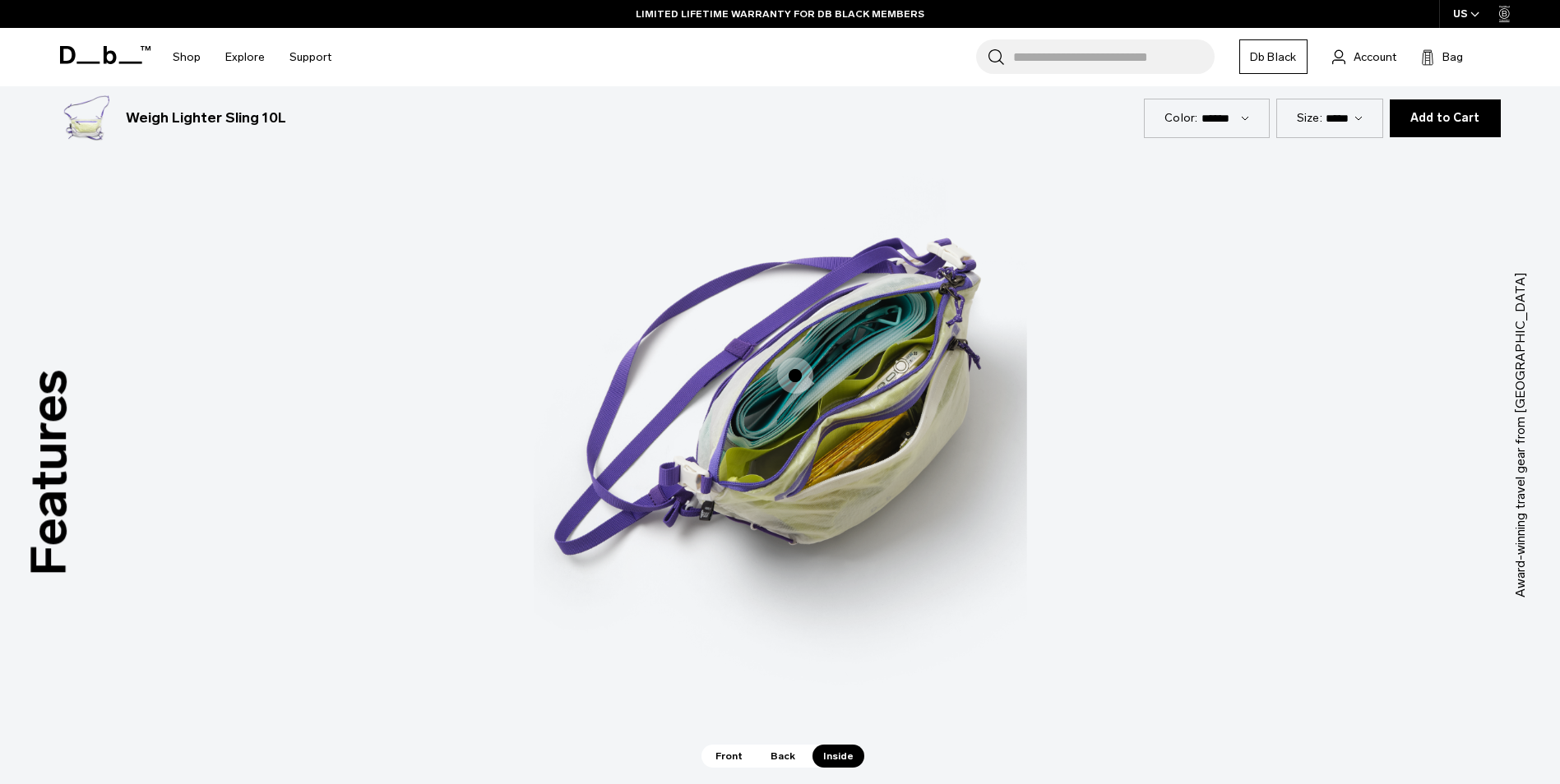
click at [768, 754] on span "Back" at bounding box center [782, 757] width 46 height 23
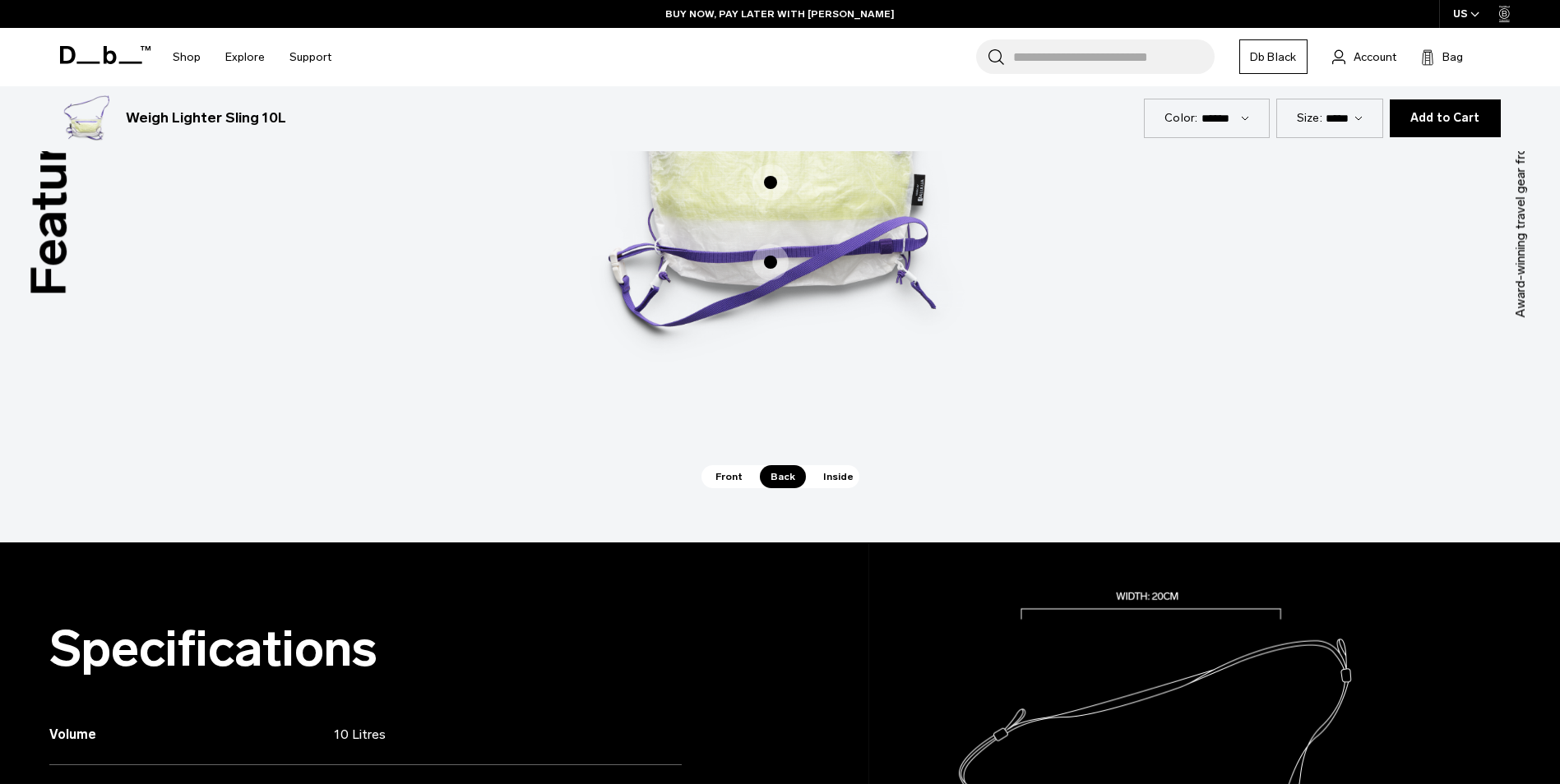
scroll to position [0, 0]
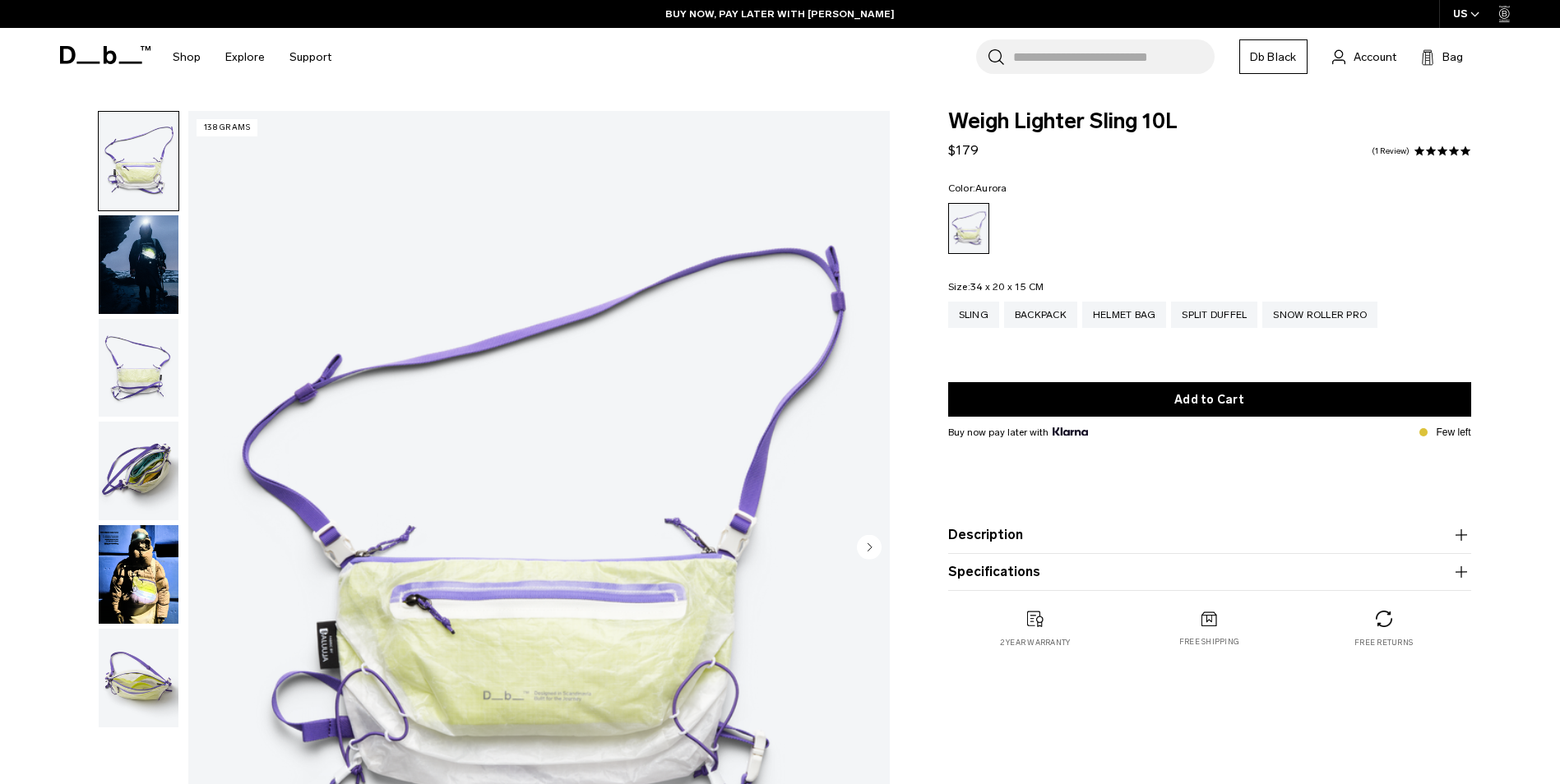
click at [128, 560] on img "button" at bounding box center [138, 575] width 80 height 99
